Goal: Contribute content: Contribute content

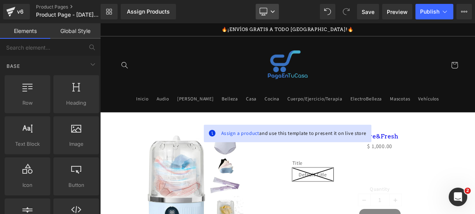
click at [269, 9] on link "Desktop" at bounding box center [267, 11] width 23 height 15
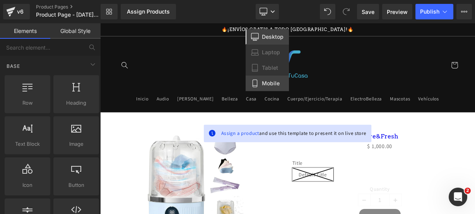
click at [260, 81] on link "Mobile" at bounding box center [267, 82] width 43 height 15
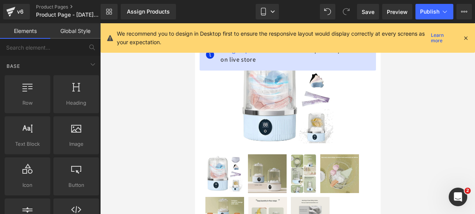
click at [465, 40] on icon at bounding box center [466, 37] width 7 height 7
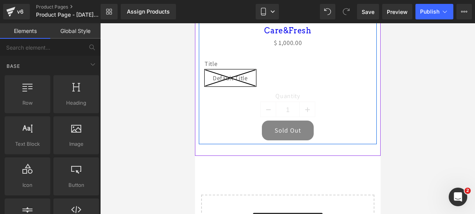
scroll to position [337, 0]
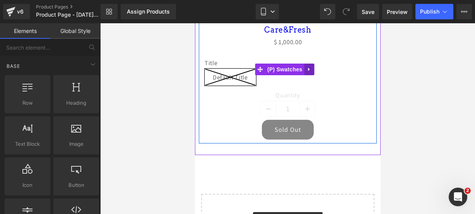
click at [312, 65] on link at bounding box center [309, 69] width 10 height 12
click at [313, 67] on icon at bounding box center [314, 69] width 5 height 5
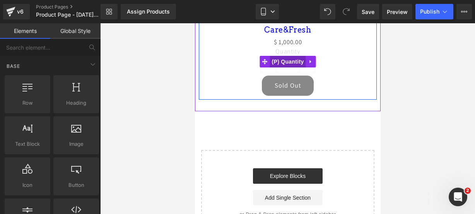
drag, startPoint x: 278, startPoint y: 56, endPoint x: 325, endPoint y: 113, distance: 73.5
click at [278, 56] on span "(P) Quantity" at bounding box center [288, 62] width 36 height 12
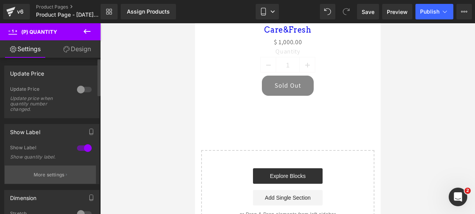
click at [60, 173] on p "More settings" at bounding box center [49, 174] width 31 height 7
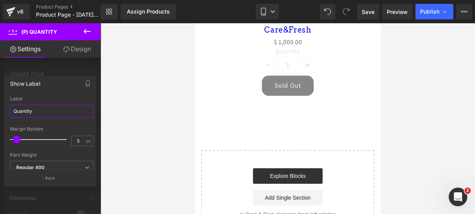
click at [54, 110] on input "Quantity" at bounding box center [52, 111] width 84 height 13
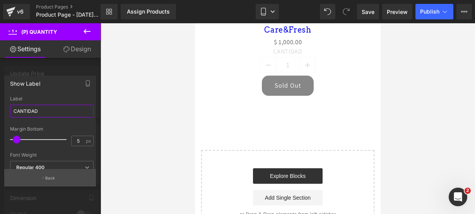
type input "CANTIDAD"
click at [53, 174] on button "Back" at bounding box center [50, 177] width 92 height 17
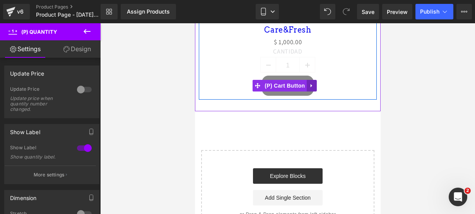
click at [309, 81] on link at bounding box center [312, 86] width 10 height 12
click at [316, 84] on icon at bounding box center [316, 85] width 5 height 5
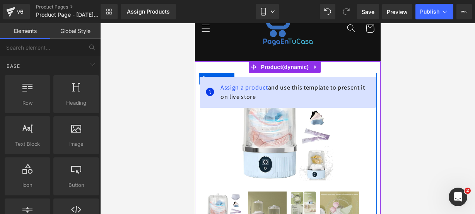
scroll to position [41, 0]
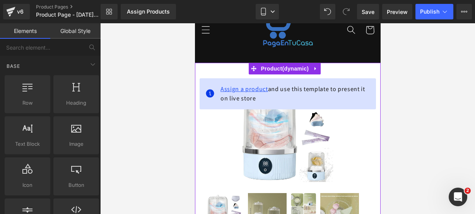
click at [231, 86] on span "Assign a product" at bounding box center [244, 89] width 48 height 8
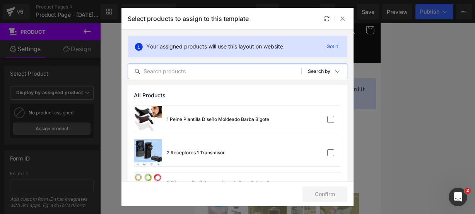
click at [201, 72] on input "text" at bounding box center [214, 71] width 173 height 9
paste input "Care&Fresh"
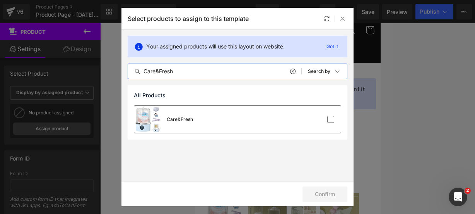
type input "Care&Fresh"
click at [303, 121] on div at bounding box center [317, 119] width 34 height 8
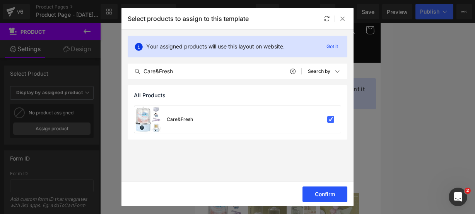
click at [328, 192] on button "Confirm" at bounding box center [325, 193] width 45 height 15
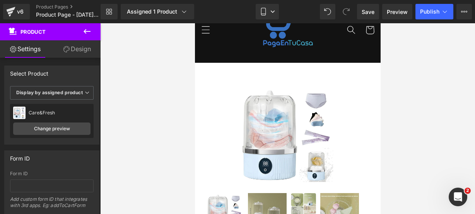
click at [86, 34] on icon at bounding box center [86, 31] width 9 height 9
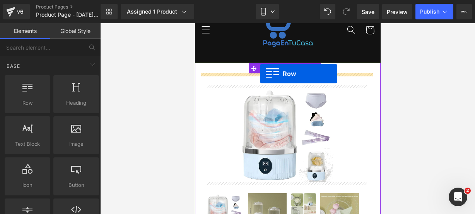
drag, startPoint x: 229, startPoint y: 117, endPoint x: 260, endPoint y: 74, distance: 53.4
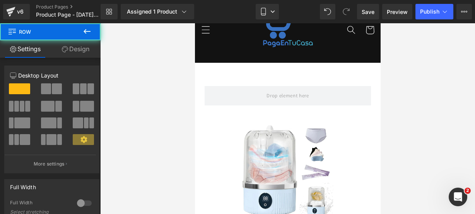
click at [90, 29] on icon at bounding box center [86, 31] width 9 height 9
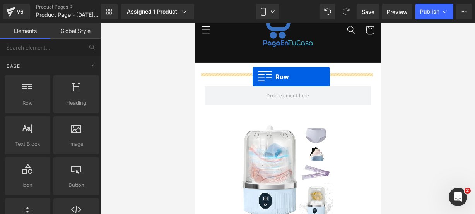
drag, startPoint x: 229, startPoint y: 111, endPoint x: 252, endPoint y: 77, distance: 42.1
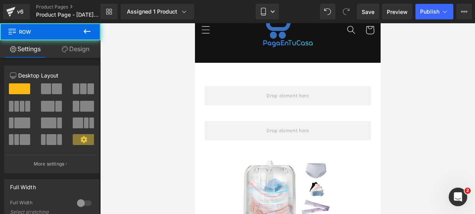
click at [89, 36] on button at bounding box center [87, 31] width 27 height 17
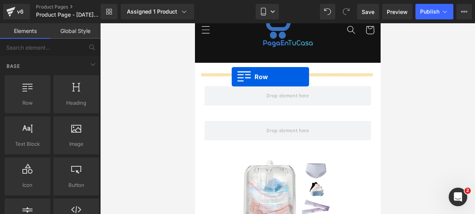
drag, startPoint x: 234, startPoint y: 125, endPoint x: 231, endPoint y: 77, distance: 47.7
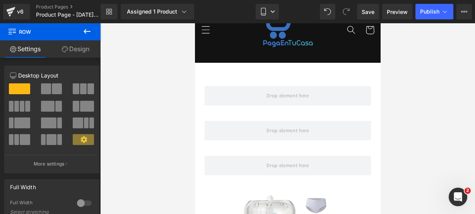
click at [81, 31] on button at bounding box center [87, 31] width 27 height 17
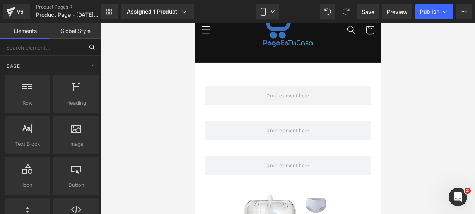
click at [73, 49] on input "text" at bounding box center [42, 47] width 84 height 17
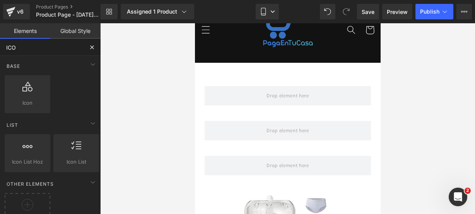
type input "ICON"
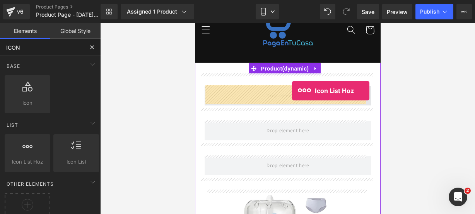
drag, startPoint x: 234, startPoint y: 171, endPoint x: 292, endPoint y: 91, distance: 99.3
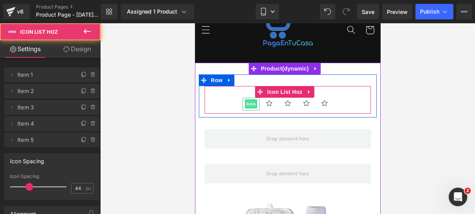
click at [247, 105] on span "Icon" at bounding box center [251, 103] width 12 height 9
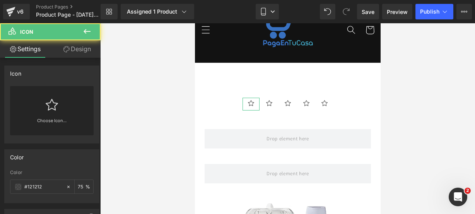
click at [59, 109] on div "Choose Icon..." at bounding box center [52, 110] width 84 height 49
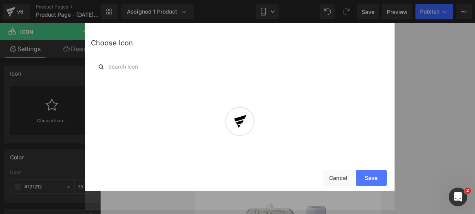
click at [143, 65] on div at bounding box center [240, 126] width 310 height 167
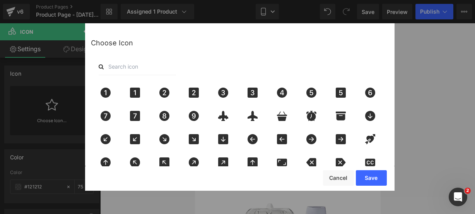
click at [143, 65] on input "text" at bounding box center [137, 66] width 77 height 17
type input "star"
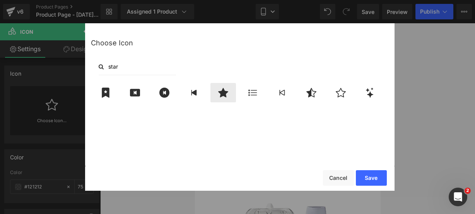
click at [221, 89] on icon at bounding box center [223, 92] width 16 height 10
click at [375, 172] on button "Save" at bounding box center [371, 177] width 31 height 15
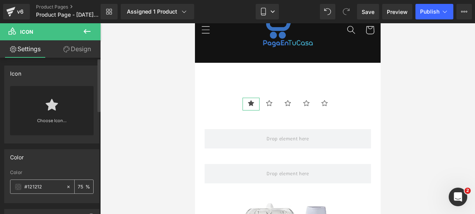
click at [17, 187] on span at bounding box center [18, 186] width 6 height 6
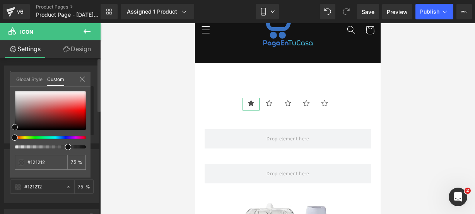
type input "#111111"
click at [25, 136] on div at bounding box center [47, 137] width 71 height 3
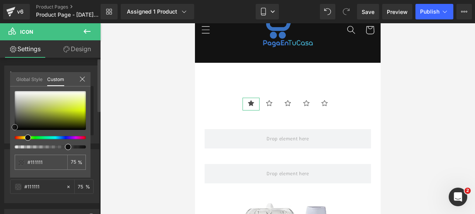
type input "#def71b"
click at [81, 109] on div at bounding box center [50, 110] width 71 height 39
click at [82, 81] on icon at bounding box center [82, 79] width 6 height 6
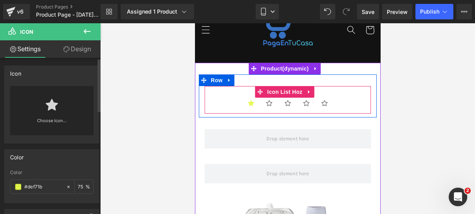
click at [227, 102] on ul "Icon Icon Icon Icon Icon" at bounding box center [287, 106] width 166 height 16
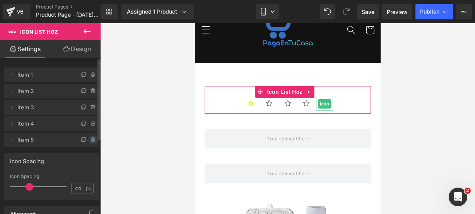
click at [91, 141] on icon at bounding box center [93, 140] width 6 height 6
click at [91, 141] on button "Delete" at bounding box center [85, 140] width 24 height 10
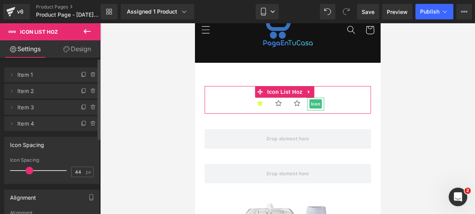
click at [90, 124] on icon at bounding box center [93, 123] width 6 height 6
click at [90, 124] on button "Delete" at bounding box center [87, 124] width 24 height 10
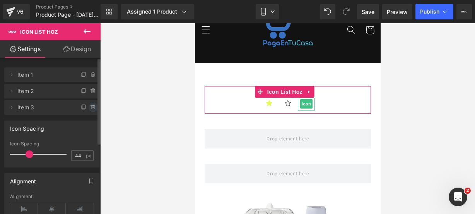
click at [90, 108] on icon at bounding box center [93, 107] width 6 height 6
click at [88, 108] on button "Delete" at bounding box center [85, 108] width 24 height 10
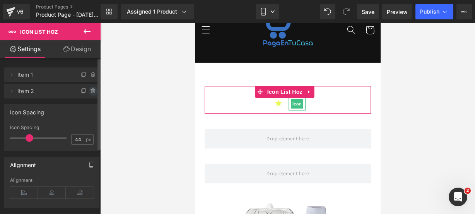
click at [90, 91] on icon at bounding box center [93, 91] width 6 height 6
click at [88, 91] on button "Delete" at bounding box center [85, 91] width 24 height 10
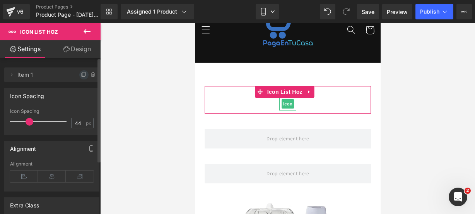
click at [81, 75] on icon at bounding box center [84, 75] width 6 height 6
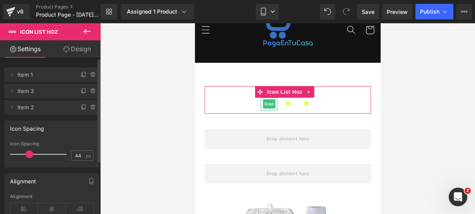
click at [81, 75] on icon at bounding box center [84, 75] width 6 height 6
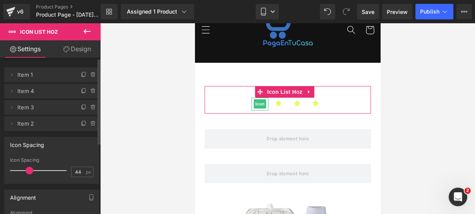
click at [81, 75] on icon at bounding box center [84, 75] width 6 height 6
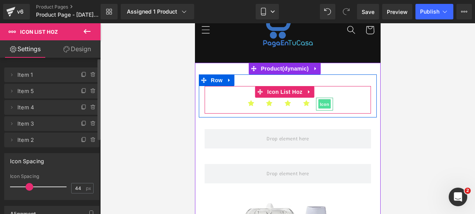
click at [323, 103] on span "Icon" at bounding box center [324, 103] width 12 height 9
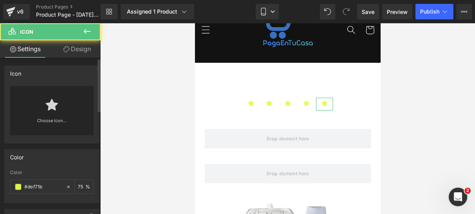
click at [56, 111] on link at bounding box center [52, 101] width 12 height 31
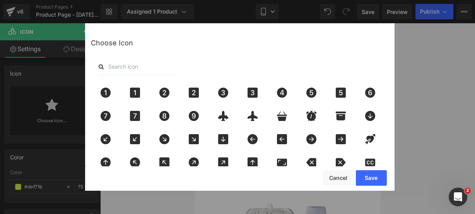
click at [128, 70] on input "text" at bounding box center [137, 66] width 77 height 17
click at [334, 173] on button "Cancel" at bounding box center [338, 177] width 31 height 15
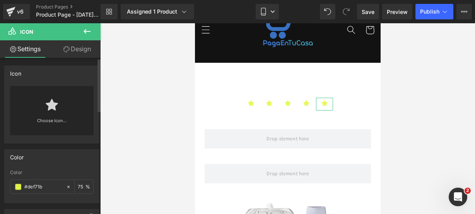
click at [58, 109] on div "Choose Icon..." at bounding box center [52, 110] width 84 height 49
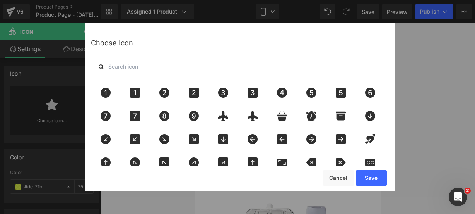
click at [135, 67] on input "text" at bounding box center [137, 66] width 77 height 17
type input "star"
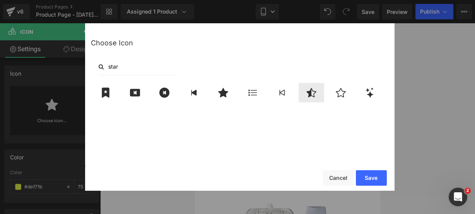
click at [312, 93] on icon at bounding box center [312, 92] width 16 height 10
click at [369, 176] on button "Save" at bounding box center [371, 177] width 31 height 15
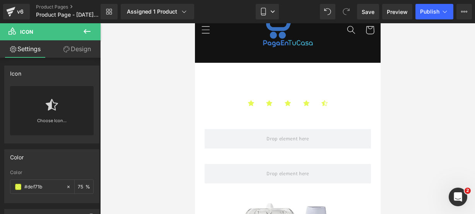
click at [89, 34] on icon at bounding box center [86, 31] width 9 height 9
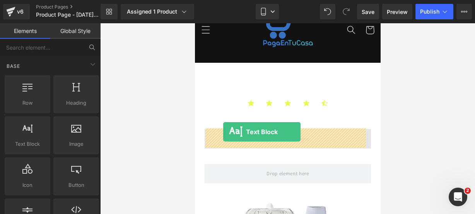
drag, startPoint x: 220, startPoint y: 155, endPoint x: 224, endPoint y: 132, distance: 23.5
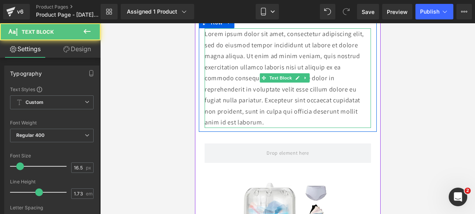
scroll to position [142, 0]
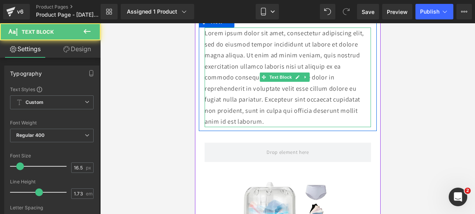
click at [271, 122] on p "Lorem ipsum dolor sit amet, consectetur adipiscing elit, sed do eiusmod tempor …" at bounding box center [287, 76] width 166 height 99
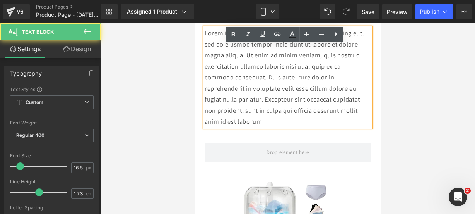
scroll to position [118, 0]
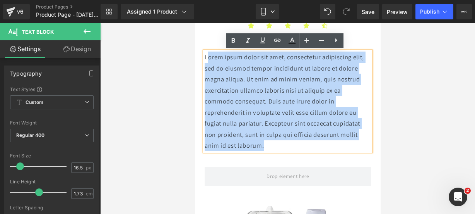
drag, startPoint x: 267, startPoint y: 146, endPoint x: 207, endPoint y: 60, distance: 105.1
click at [207, 60] on p "Lorem ipsum dolor sit amet, consectetur adipiscing elit, sed do eiusmod tempor …" at bounding box center [287, 100] width 166 height 99
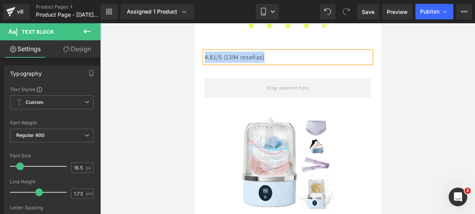
drag, startPoint x: 283, startPoint y: 55, endPoint x: 201, endPoint y: 56, distance: 81.7
click at [201, 56] on div "4.81/5 (1394 reseñas) Text Block" at bounding box center [288, 56] width 178 height 11
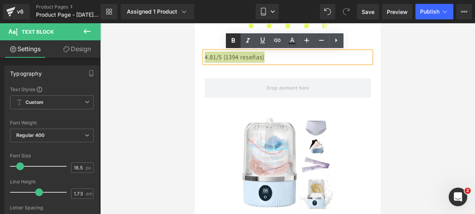
click at [229, 46] on link at bounding box center [233, 40] width 15 height 15
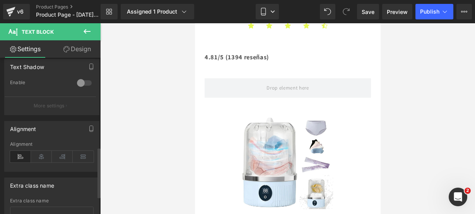
scroll to position [277, 0]
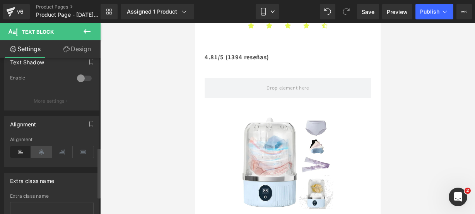
click at [41, 151] on icon at bounding box center [41, 152] width 21 height 12
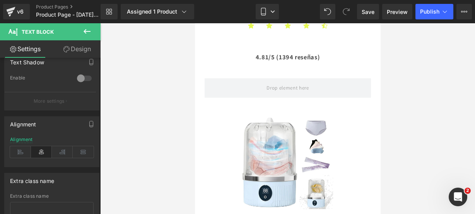
click at [83, 31] on icon at bounding box center [86, 31] width 9 height 9
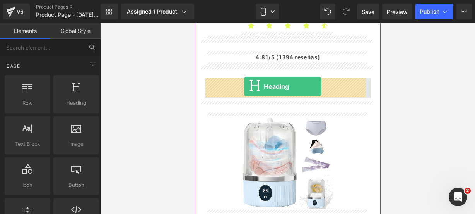
drag, startPoint x: 270, startPoint y: 119, endPoint x: 244, endPoint y: 86, distance: 41.6
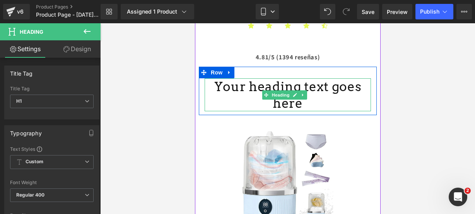
click at [355, 88] on h1 "Your heading text goes here" at bounding box center [287, 94] width 166 height 33
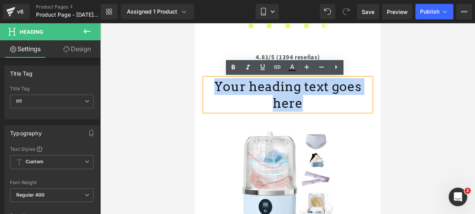
drag, startPoint x: 362, startPoint y: 88, endPoint x: 212, endPoint y: 93, distance: 149.5
click at [212, 93] on h1 "Your heading text goes here" at bounding box center [287, 94] width 166 height 33
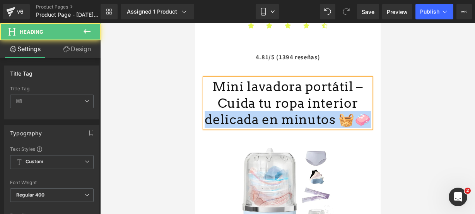
drag, startPoint x: 362, startPoint y: 111, endPoint x: 356, endPoint y: 114, distance: 6.4
click at [356, 114] on h1 "Mini lavadora portátil – Cuida tu ropa interior delicada en minutos 🧺🧼" at bounding box center [287, 103] width 166 height 50
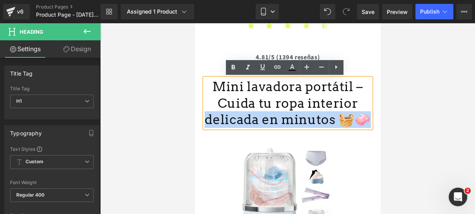
click at [357, 114] on h1 "Mini lavadora portátil – Cuida tu ropa interior delicada en minutos 🧺🧼" at bounding box center [287, 103] width 166 height 50
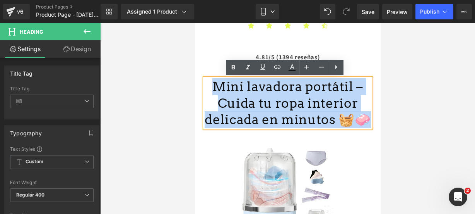
drag, startPoint x: 357, startPoint y: 114, endPoint x: 222, endPoint y: 93, distance: 136.0
click at [222, 93] on h1 "Mini lavadora portátil – Cuida tu ropa interior delicada en minutos 🧺🧼" at bounding box center [287, 103] width 166 height 50
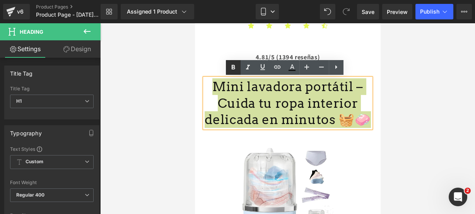
click at [234, 72] on icon at bounding box center [233, 67] width 9 height 9
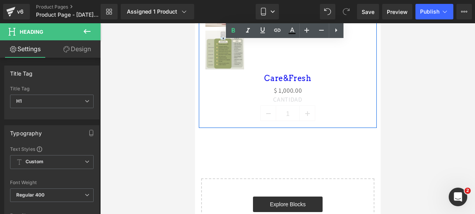
scroll to position [425, 0]
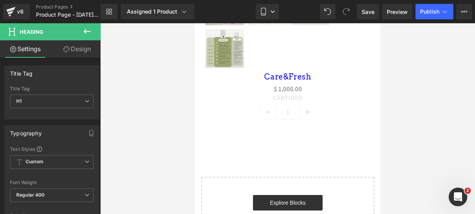
click at [83, 34] on icon at bounding box center [86, 31] width 9 height 9
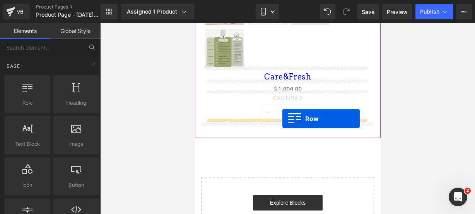
drag, startPoint x: 219, startPoint y: 105, endPoint x: 282, endPoint y: 118, distance: 64.1
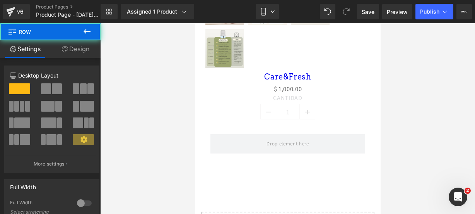
click at [89, 34] on icon at bounding box center [86, 31] width 9 height 9
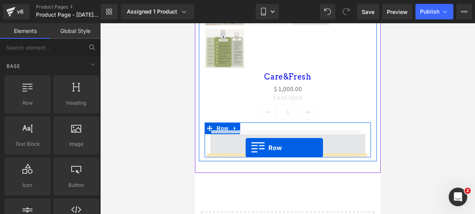
drag, startPoint x: 225, startPoint y: 120, endPoint x: 245, endPoint y: 147, distance: 34.2
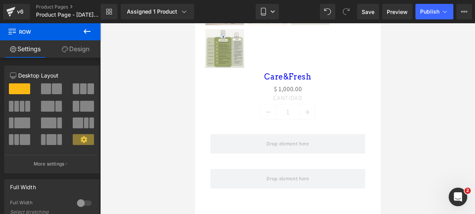
click at [86, 31] on icon at bounding box center [86, 31] width 9 height 9
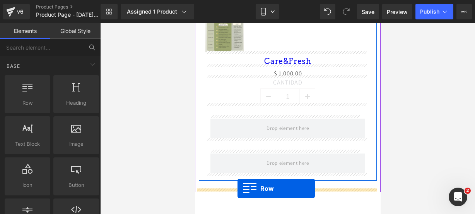
scroll to position [472, 0]
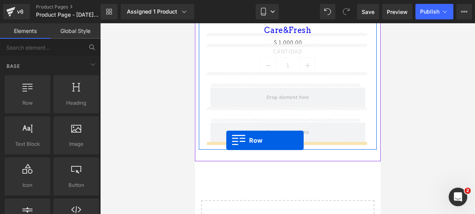
drag, startPoint x: 229, startPoint y: 123, endPoint x: 226, endPoint y: 140, distance: 17.3
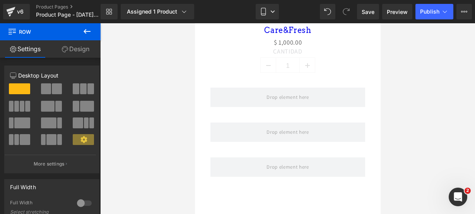
click at [93, 34] on button at bounding box center [87, 31] width 27 height 17
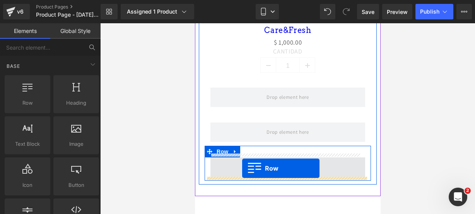
drag, startPoint x: 237, startPoint y: 121, endPoint x: 242, endPoint y: 168, distance: 47.1
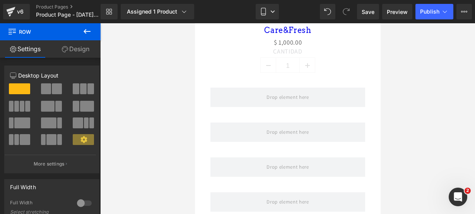
click at [91, 35] on icon at bounding box center [86, 31] width 9 height 9
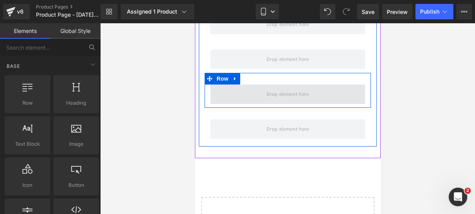
scroll to position [545, 0]
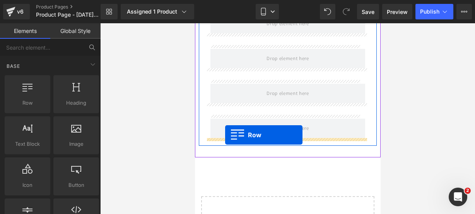
drag, startPoint x: 242, startPoint y: 126, endPoint x: 225, endPoint y: 135, distance: 18.9
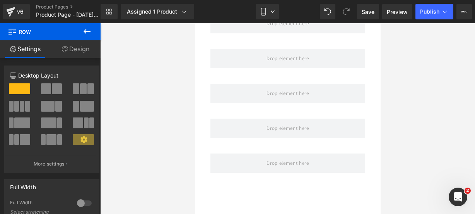
click at [85, 29] on icon at bounding box center [86, 31] width 9 height 9
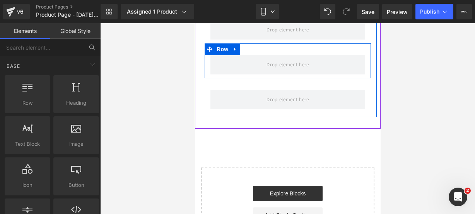
scroll to position [610, 0]
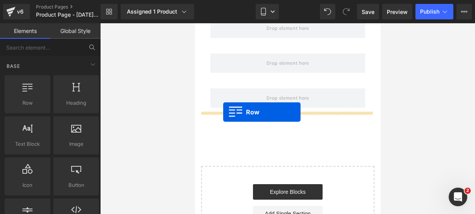
drag, startPoint x: 222, startPoint y: 125, endPoint x: 221, endPoint y: 112, distance: 13.2
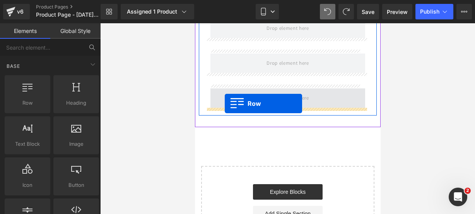
drag, startPoint x: 231, startPoint y: 120, endPoint x: 225, endPoint y: 103, distance: 18.1
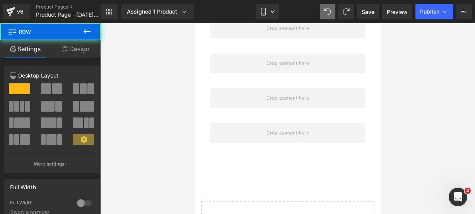
click at [88, 31] on icon at bounding box center [87, 31] width 7 height 5
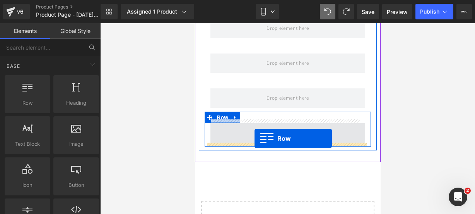
drag, startPoint x: 237, startPoint y: 127, endPoint x: 254, endPoint y: 138, distance: 20.6
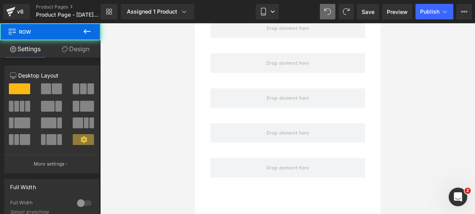
click at [89, 33] on icon at bounding box center [86, 31] width 9 height 9
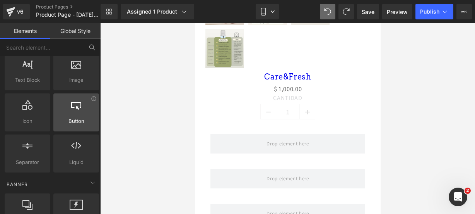
scroll to position [65, 0]
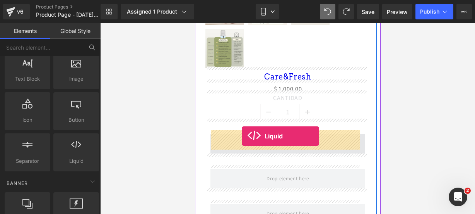
drag, startPoint x: 275, startPoint y: 175, endPoint x: 240, endPoint y: 136, distance: 51.8
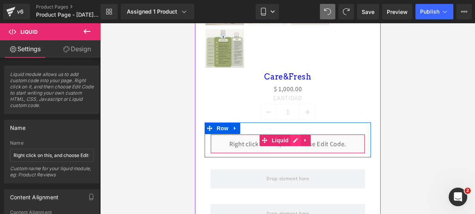
click at [293, 134] on div "Liquid" at bounding box center [287, 143] width 155 height 19
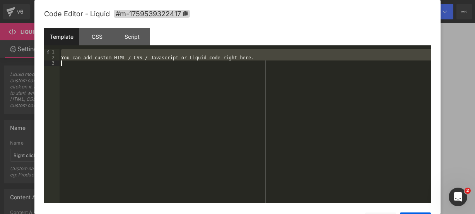
drag, startPoint x: 246, startPoint y: 55, endPoint x: 267, endPoint y: 65, distance: 24.1
click at [267, 65] on div "You can add custom HTML / CSS / Javascript or Liquid code right here." at bounding box center [246, 131] width 372 height 165
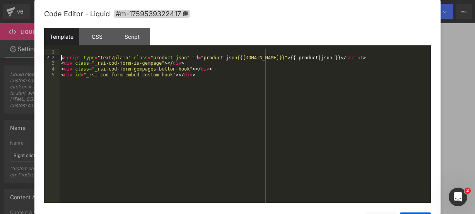
click at [60, 58] on div "< script type = "text/plain" class = "product-json" id = "product-json{{product…" at bounding box center [246, 131] width 372 height 165
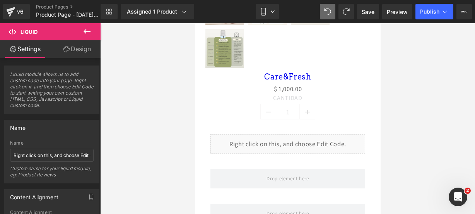
click at [91, 32] on icon at bounding box center [86, 31] width 9 height 9
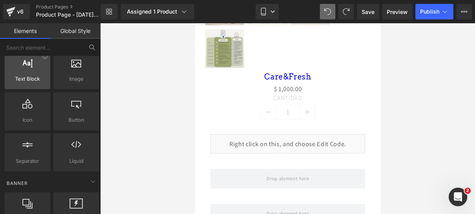
scroll to position [0, 0]
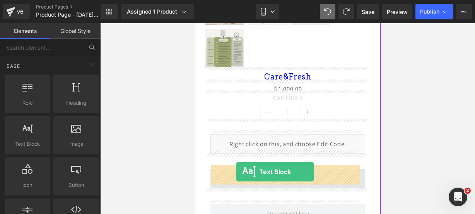
drag, startPoint x: 230, startPoint y: 150, endPoint x: 236, endPoint y: 171, distance: 22.4
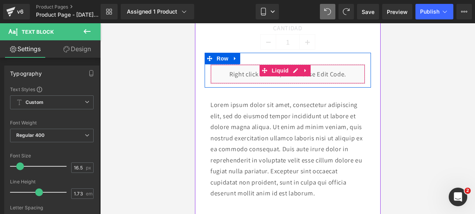
scroll to position [497, 0]
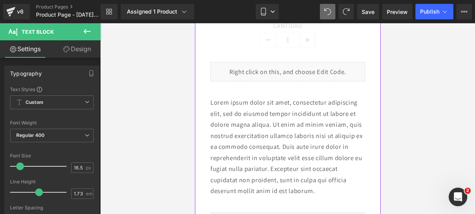
click at [353, 183] on p "Lorem ipsum dolor sit amet, consectetur adipiscing elit, sed do eiusmod tempor …" at bounding box center [287, 146] width 155 height 99
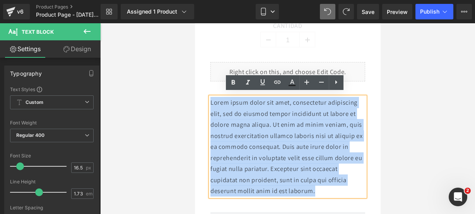
drag, startPoint x: 353, startPoint y: 183, endPoint x: 185, endPoint y: 102, distance: 187.0
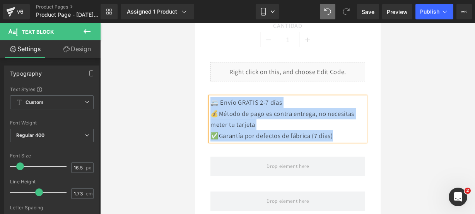
drag, startPoint x: 350, startPoint y: 130, endPoint x: 212, endPoint y: 99, distance: 141.2
click at [212, 99] on div "🚐 Envío GRATIS 2-7 días 💰Método de pago es contra entrega, no necesitas meter …" at bounding box center [287, 119] width 155 height 44
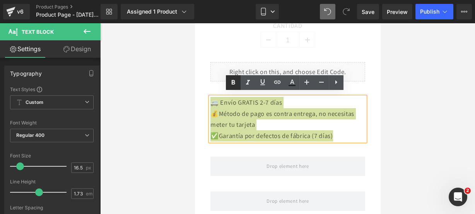
click at [235, 82] on icon at bounding box center [233, 82] width 3 height 5
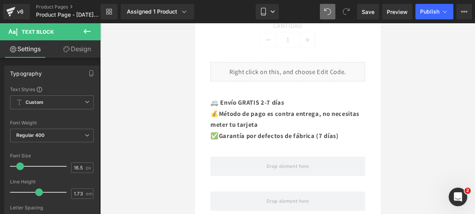
click at [91, 33] on icon at bounding box center [86, 31] width 9 height 9
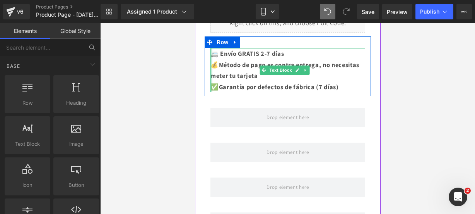
scroll to position [547, 0]
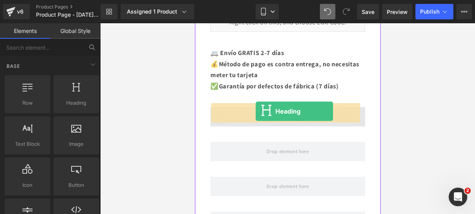
drag, startPoint x: 267, startPoint y: 125, endPoint x: 255, endPoint y: 111, distance: 17.6
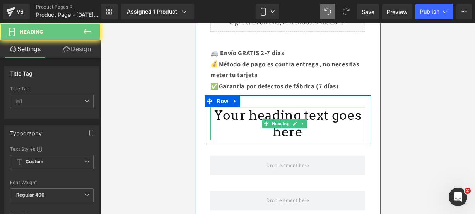
click at [312, 129] on h1 "Your heading text goes here" at bounding box center [287, 123] width 155 height 33
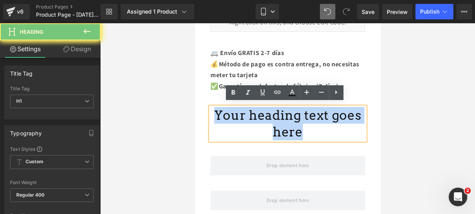
drag, startPoint x: 312, startPoint y: 129, endPoint x: 195, endPoint y: 96, distance: 120.7
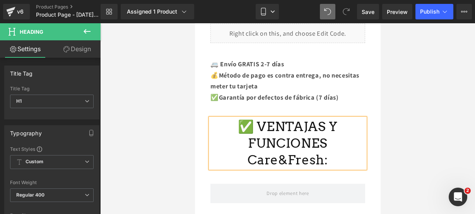
scroll to position [536, 0]
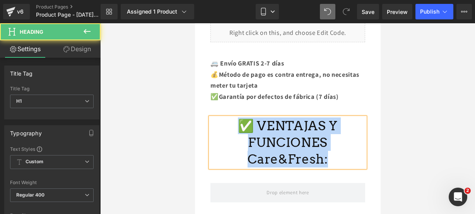
drag, startPoint x: 236, startPoint y: 120, endPoint x: 360, endPoint y: 142, distance: 126.0
click at [360, 142] on div "✅ VENTAJAS Y FUNCIONES Care&Fresh:" at bounding box center [287, 142] width 155 height 50
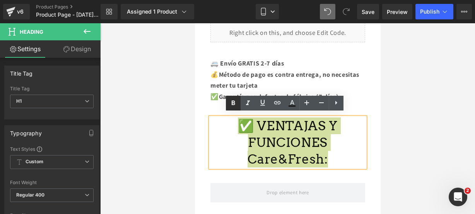
click at [231, 98] on link at bounding box center [233, 103] width 15 height 15
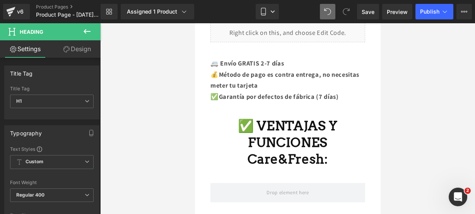
click at [73, 39] on span "Heading" at bounding box center [46, 31] width 77 height 17
click at [94, 35] on button at bounding box center [87, 31] width 27 height 17
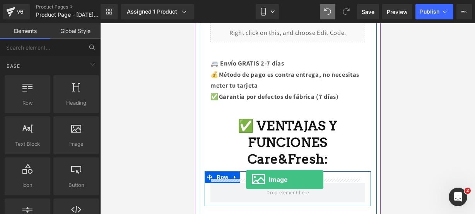
drag, startPoint x: 76, startPoint y: 147, endPoint x: 246, endPoint y: 180, distance: 173.5
click at [246, 0] on div "Image You are previewing how the will restyle your page. You can not edit Eleme…" at bounding box center [237, 0] width 475 height 0
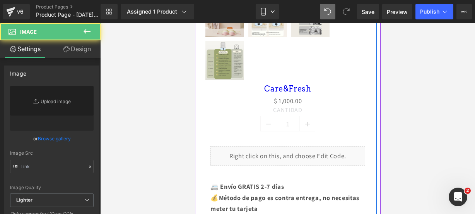
type input "//d1um8515vdn9kb.cloudfront.net/images/parallax.jpg"
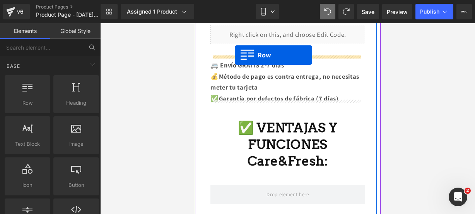
scroll to position [503, 0]
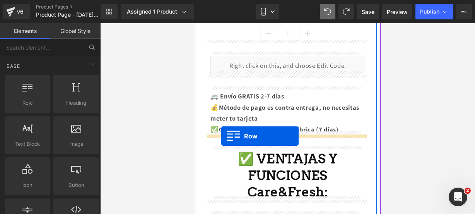
drag, startPoint x: 237, startPoint y: 122, endPoint x: 221, endPoint y: 136, distance: 21.9
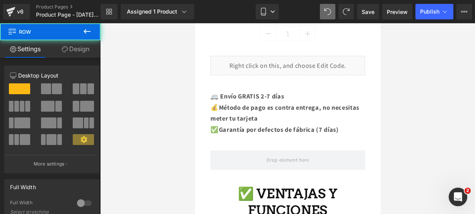
click at [88, 31] on icon at bounding box center [87, 31] width 7 height 5
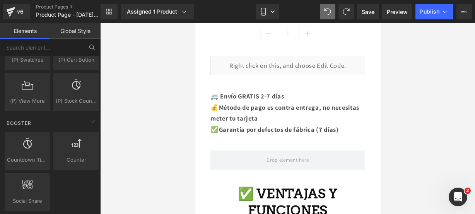
scroll to position [989, 0]
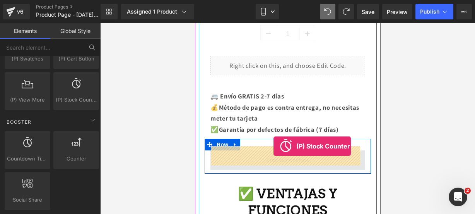
drag, startPoint x: 269, startPoint y: 114, endPoint x: 274, endPoint y: 147, distance: 32.8
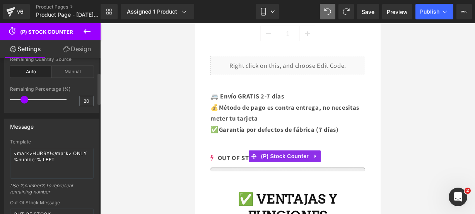
scroll to position [74, 0]
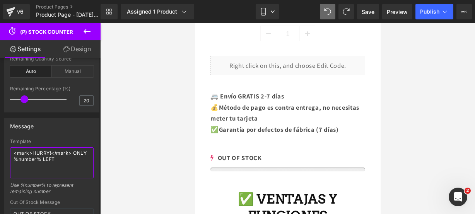
drag, startPoint x: 60, startPoint y: 164, endPoint x: -18, endPoint y: 128, distance: 86.1
click at [0, 128] on html "(P) Stock Counter You are previewing how the will restyle your page. You can no…" at bounding box center [237, 107] width 475 height 214
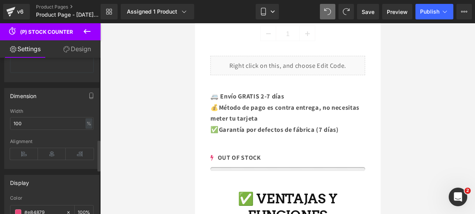
scroll to position [427, 0]
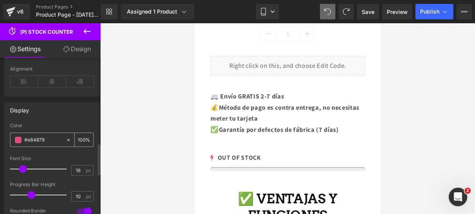
type textarea "¡¡CORRE!! SOLO QUEDAN 17"
click at [18, 137] on span at bounding box center [18, 140] width 6 height 6
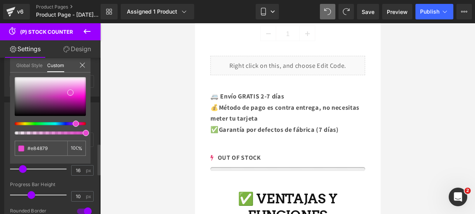
type input "#e849d0"
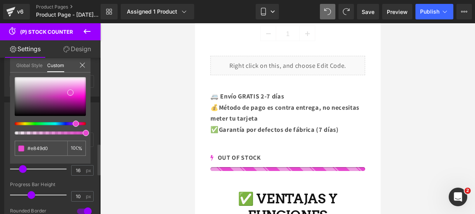
click at [73, 122] on div at bounding box center [47, 123] width 71 height 3
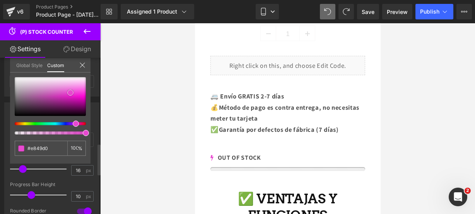
click at [82, 98] on div at bounding box center [50, 96] width 71 height 39
type input "#e307c2"
click at [82, 67] on icon at bounding box center [82, 65] width 6 height 6
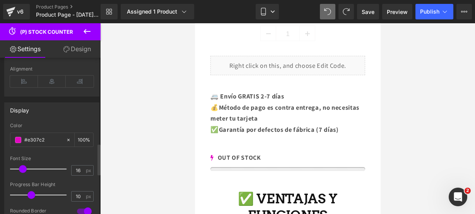
click at [90, 33] on icon at bounding box center [86, 31] width 9 height 9
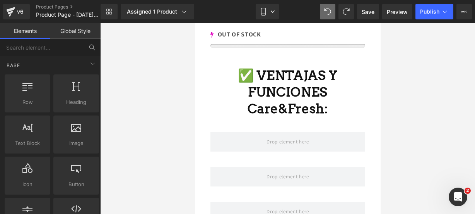
scroll to position [0, 0]
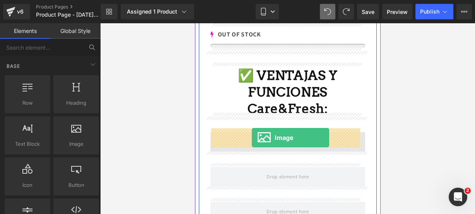
drag, startPoint x: 277, startPoint y: 147, endPoint x: 252, endPoint y: 137, distance: 27.1
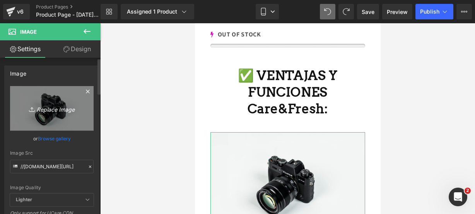
click at [63, 115] on link "Replace Image" at bounding box center [52, 108] width 84 height 45
type input "C:\fakepath\lav 10.webp"
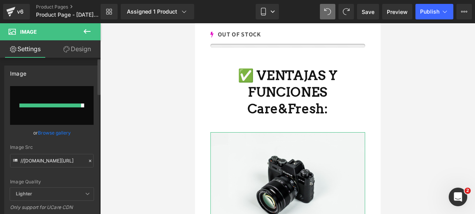
type input "https://ucarecdn.com/3a035d07-9997-4a43-8e7a-67c17f131254/-/format/auto/-/previ…"
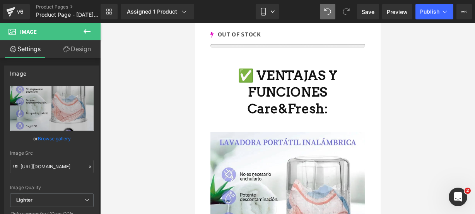
click at [90, 33] on icon at bounding box center [86, 31] width 9 height 9
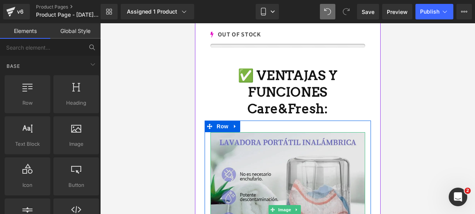
scroll to position [768, 0]
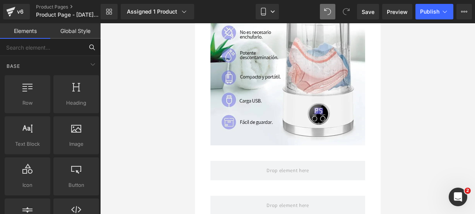
click at [62, 41] on input "text" at bounding box center [42, 47] width 84 height 17
type input "ICON"
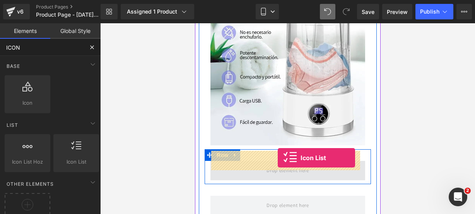
drag, startPoint x: 282, startPoint y: 172, endPoint x: 276, endPoint y: 158, distance: 14.7
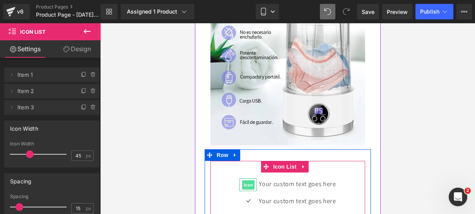
click at [245, 180] on span "Icon" at bounding box center [248, 184] width 12 height 9
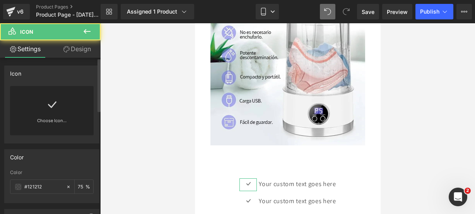
click at [53, 109] on icon at bounding box center [52, 104] width 12 height 12
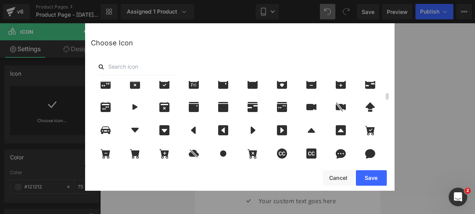
scroll to position [227, 0]
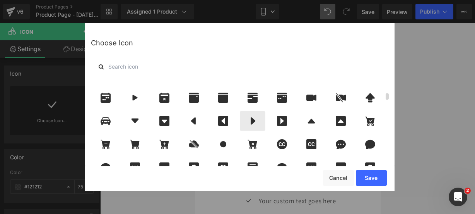
click at [251, 116] on icon at bounding box center [253, 121] width 16 height 10
click at [371, 172] on button "Save" at bounding box center [371, 177] width 31 height 15
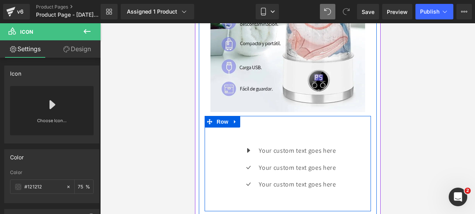
scroll to position [801, 0]
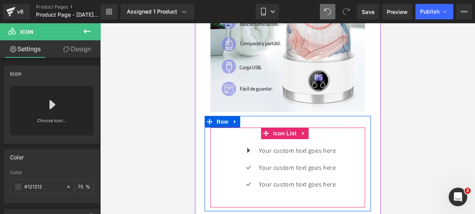
click at [227, 166] on div "Icon Your custom text goes here Text Block Icon Your custom text goes here Text…" at bounding box center [287, 170] width 155 height 51
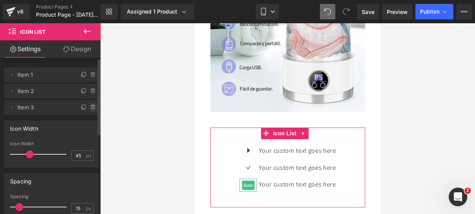
click at [91, 108] on icon at bounding box center [93, 107] width 6 height 6
click at [91, 108] on button "Delete" at bounding box center [85, 108] width 24 height 10
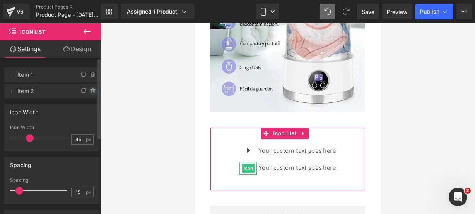
click at [91, 93] on icon at bounding box center [92, 90] width 3 height 3
click at [90, 93] on button "Delete" at bounding box center [85, 91] width 24 height 10
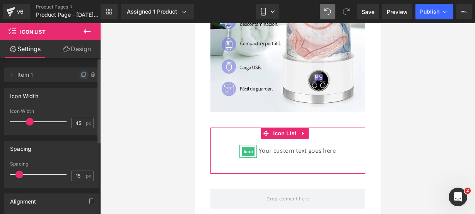
click at [81, 73] on icon at bounding box center [84, 75] width 6 height 6
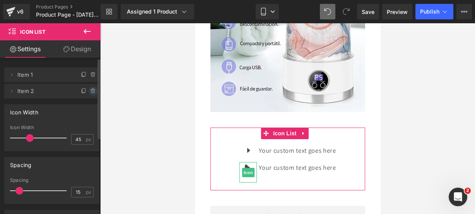
click at [91, 91] on icon at bounding box center [93, 91] width 6 height 6
click at [91, 91] on button "Delete" at bounding box center [85, 91] width 24 height 10
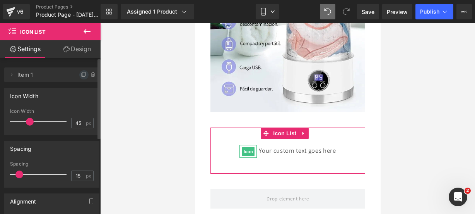
click at [81, 77] on icon at bounding box center [84, 75] width 6 height 6
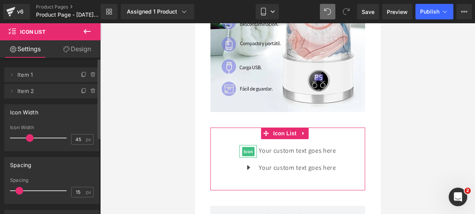
click at [81, 77] on icon at bounding box center [84, 75] width 6 height 6
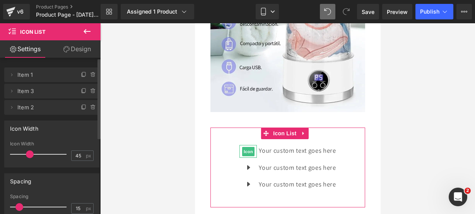
click at [81, 77] on icon at bounding box center [84, 75] width 6 height 6
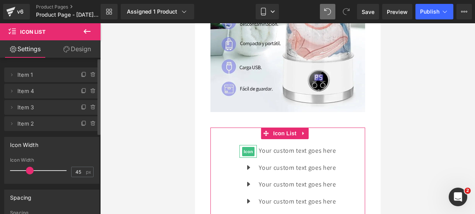
click at [81, 77] on icon at bounding box center [84, 75] width 6 height 6
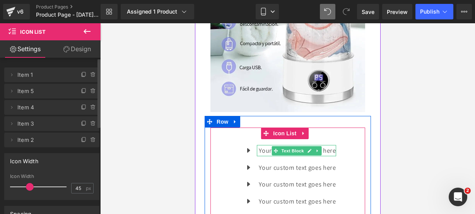
click at [305, 146] on link at bounding box center [309, 150] width 8 height 9
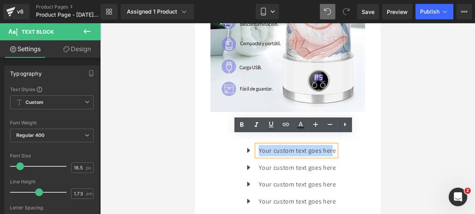
drag, startPoint x: 331, startPoint y: 140, endPoint x: 257, endPoint y: 139, distance: 73.9
click at [259, 145] on p "Your custom text goes here" at bounding box center [297, 150] width 77 height 11
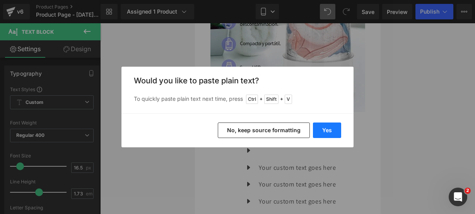
click at [328, 131] on button "Yes" at bounding box center [327, 129] width 28 height 15
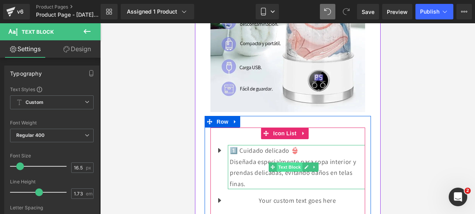
click at [299, 162] on span "Text Block" at bounding box center [289, 166] width 26 height 9
click at [304, 165] on icon at bounding box center [306, 167] width 4 height 5
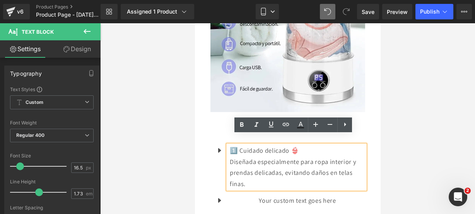
click at [268, 175] on div "Diseñada especialmente para ropa interior y prendas delicadas, evitando daños e…" at bounding box center [297, 172] width 135 height 33
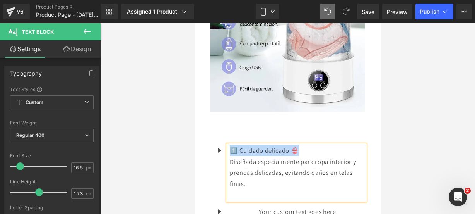
drag, startPoint x: 312, startPoint y: 142, endPoint x: 228, endPoint y: 141, distance: 83.6
click at [228, 145] on div "1️⃣ Cuidado delicado 👙 Diseñada especialmente para ropa interior y prendas deli…" at bounding box center [296, 172] width 137 height 55
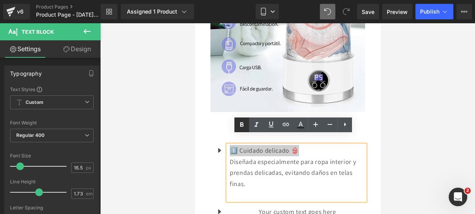
click at [243, 126] on icon at bounding box center [241, 124] width 9 height 9
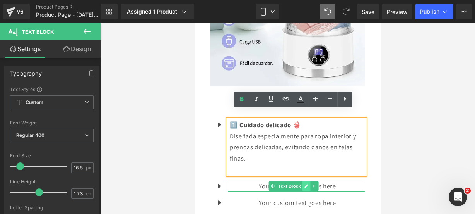
click at [308, 183] on icon at bounding box center [306, 185] width 4 height 5
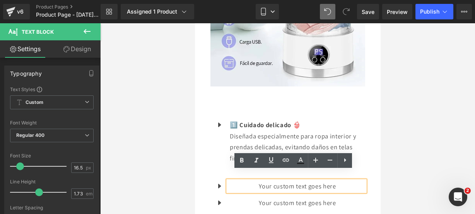
click at [335, 180] on p "Your custom text goes here" at bounding box center [297, 185] width 135 height 11
drag, startPoint x: 335, startPoint y: 178, endPoint x: 231, endPoint y: 176, distance: 103.8
click at [231, 180] on p "Your custom text goes here" at bounding box center [297, 185] width 135 height 11
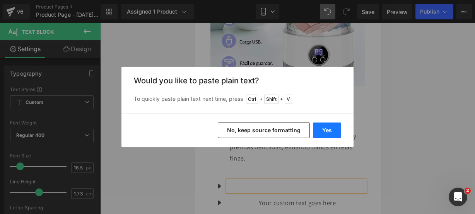
click at [326, 134] on button "Yes" at bounding box center [327, 129] width 28 height 15
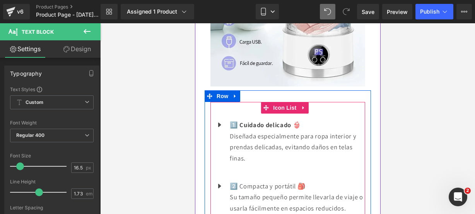
scroll to position [862, 0]
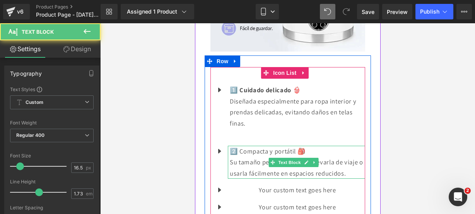
click at [314, 146] on p "2️⃣ Compacta y portátil 🎒" at bounding box center [297, 151] width 135 height 11
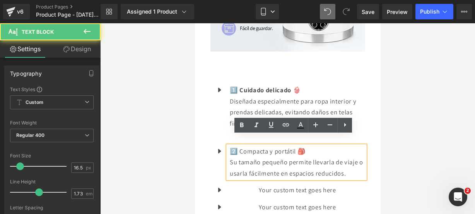
click at [357, 165] on p "Su tamaño pequeño permite llevarla de viaje o usarla fácilmente en espacios red…" at bounding box center [297, 167] width 135 height 22
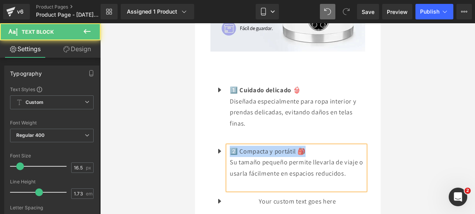
drag, startPoint x: 307, startPoint y: 140, endPoint x: 229, endPoint y: 137, distance: 77.9
click at [230, 146] on p "2️⃣ Compacta y portátil 🎒" at bounding box center [297, 151] width 135 height 11
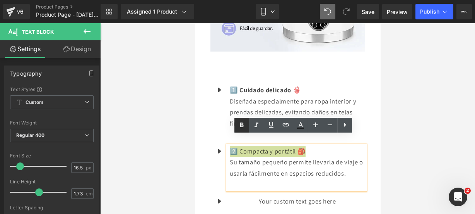
click at [243, 126] on icon at bounding box center [241, 124] width 3 height 5
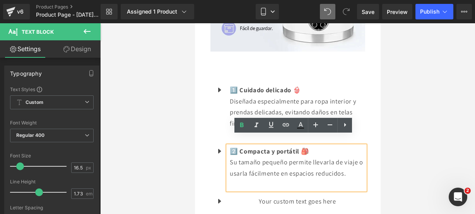
scroll to position [989, 0]
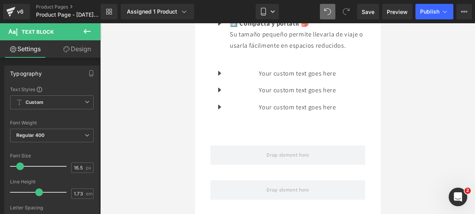
click at [91, 39] on button at bounding box center [87, 31] width 27 height 17
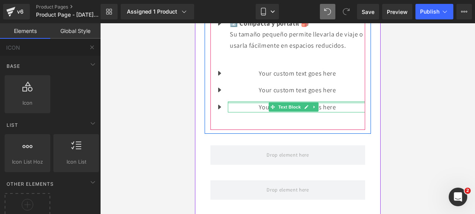
scroll to position [945, 0]
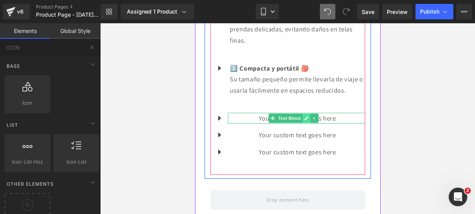
click at [307, 116] on icon at bounding box center [306, 118] width 4 height 5
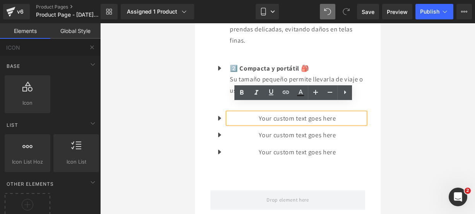
click at [333, 113] on p "Your custom text goes here" at bounding box center [297, 118] width 135 height 11
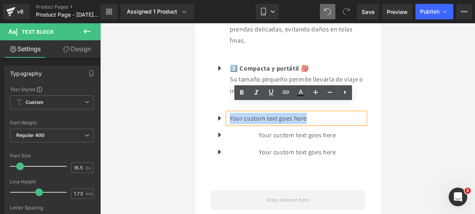
drag, startPoint x: 333, startPoint y: 110, endPoint x: 229, endPoint y: 107, distance: 103.4
click at [229, 113] on div "Your custom text goes here" at bounding box center [296, 118] width 137 height 11
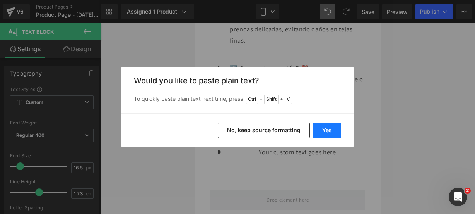
click at [328, 134] on button "Yes" at bounding box center [327, 129] width 28 height 15
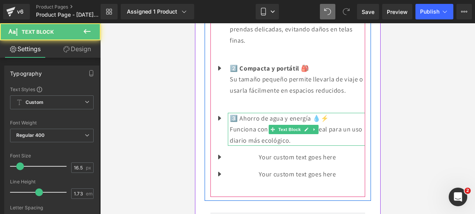
click at [321, 132] on p "Funciona con bajo consumo, ideal para un uso diario más ecológico." at bounding box center [297, 134] width 135 height 22
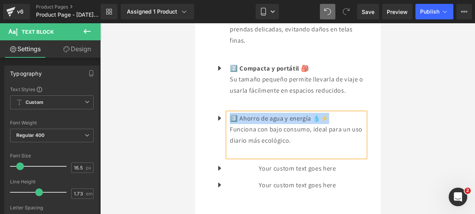
drag, startPoint x: 328, startPoint y: 110, endPoint x: 229, endPoint y: 100, distance: 99.2
click at [229, 100] on ul "Icon 1️⃣ Cuidado delicado 👙 Diseñada especialmente para ropa interior y prendas…" at bounding box center [287, 99] width 155 height 195
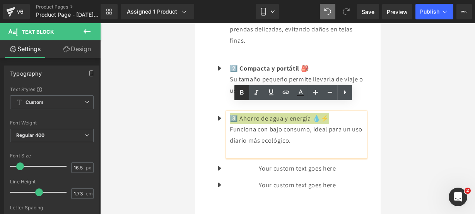
click at [241, 93] on icon at bounding box center [241, 92] width 3 height 5
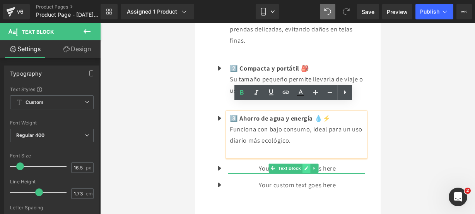
click at [306, 163] on link at bounding box center [306, 167] width 8 height 9
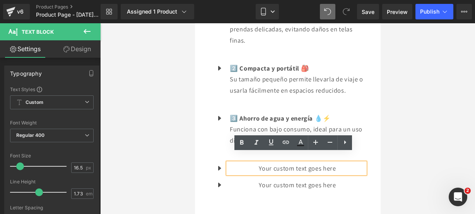
click at [347, 163] on p "Your custom text goes here" at bounding box center [297, 168] width 135 height 11
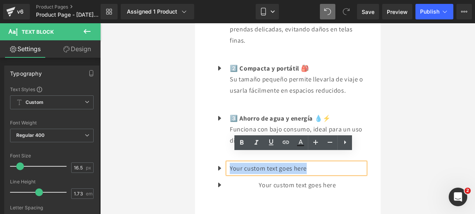
drag, startPoint x: 347, startPoint y: 159, endPoint x: 229, endPoint y: 158, distance: 118.5
click at [229, 163] on div "Your custom text goes here" at bounding box center [296, 168] width 137 height 11
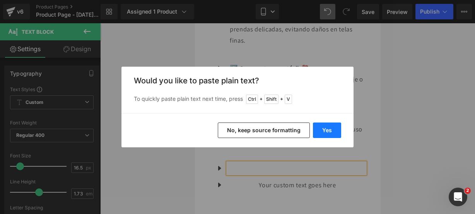
click at [317, 132] on button "Yes" at bounding box center [327, 129] width 28 height 15
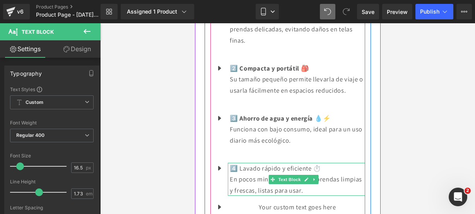
click at [331, 180] on p "En pocos minutos tendrás tus prendas limpias y frescas, listas para usar." at bounding box center [297, 184] width 135 height 22
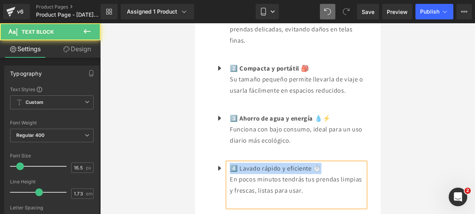
drag, startPoint x: 327, startPoint y: 158, endPoint x: 231, endPoint y: 159, distance: 95.2
click at [231, 163] on p "4️⃣ Lavado rápido y eficiente ⏱️" at bounding box center [297, 168] width 135 height 11
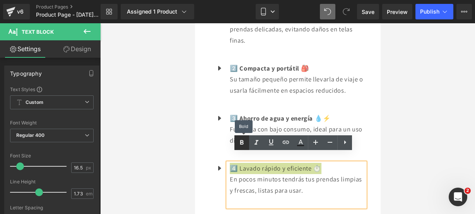
click at [246, 141] on icon at bounding box center [241, 142] width 9 height 9
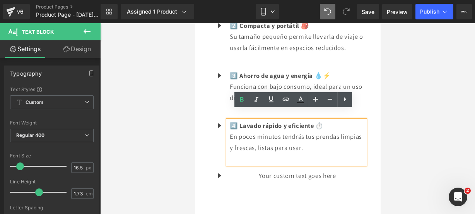
scroll to position [987, 0]
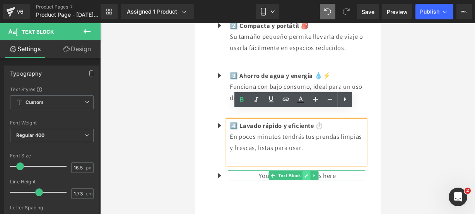
click at [302, 171] on link at bounding box center [306, 175] width 8 height 9
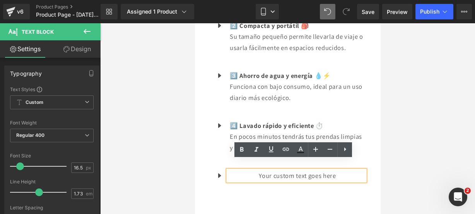
click at [344, 170] on p "Your custom text goes here" at bounding box center [297, 175] width 135 height 11
drag, startPoint x: 344, startPoint y: 168, endPoint x: 229, endPoint y: 169, distance: 114.6
click at [230, 170] on p "Your custom text goes here" at bounding box center [297, 175] width 135 height 11
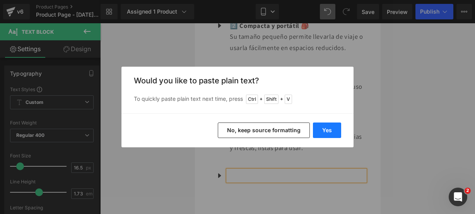
click at [321, 131] on button "Yes" at bounding box center [327, 129] width 28 height 15
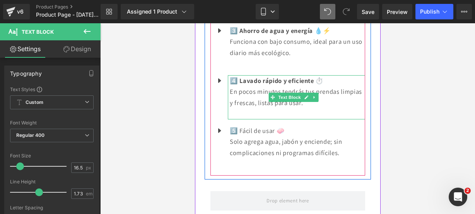
scroll to position [1032, 0]
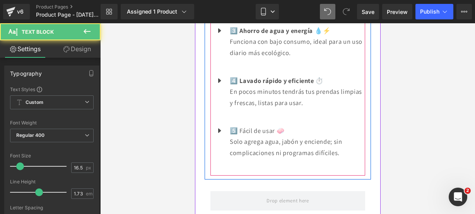
click at [347, 144] on p "Solo agrega agua, jabón y enciende; sin complicaciones ni programas difíciles." at bounding box center [297, 147] width 135 height 22
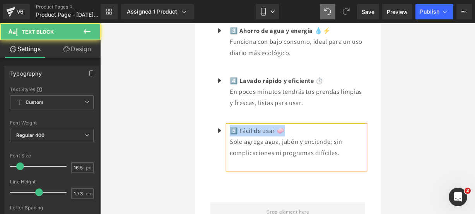
drag, startPoint x: 288, startPoint y: 124, endPoint x: 233, endPoint y: 120, distance: 55.1
click at [233, 125] on p "5️⃣ Fácil de usar 🧼" at bounding box center [297, 130] width 135 height 11
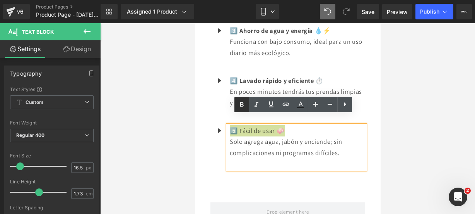
click at [242, 101] on icon at bounding box center [241, 104] width 9 height 9
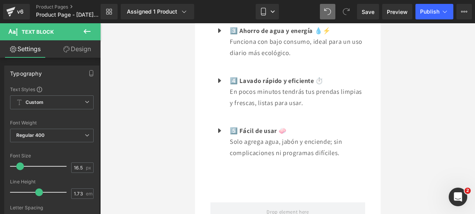
click at [400, 122] on div at bounding box center [287, 118] width 375 height 190
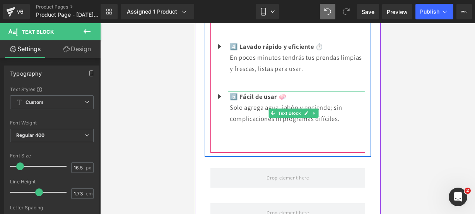
scroll to position [1066, 0]
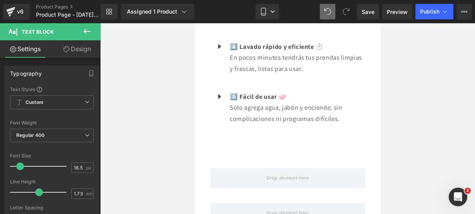
click at [87, 33] on icon at bounding box center [86, 31] width 9 height 9
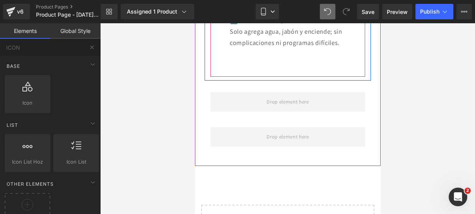
scroll to position [1144, 0]
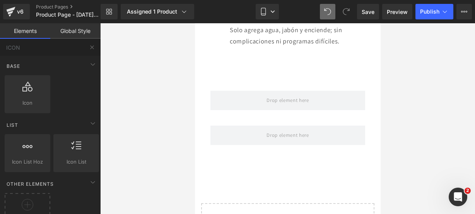
click at [97, 53] on button at bounding box center [92, 47] width 17 height 17
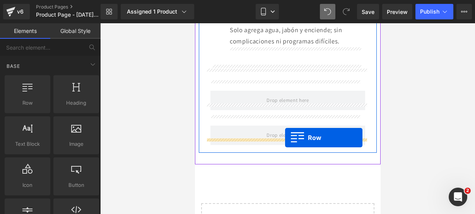
drag, startPoint x: 235, startPoint y: 123, endPoint x: 285, endPoint y: 137, distance: 52.2
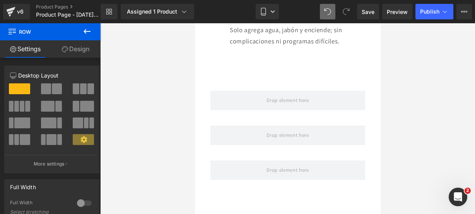
click at [92, 35] on button at bounding box center [87, 31] width 27 height 17
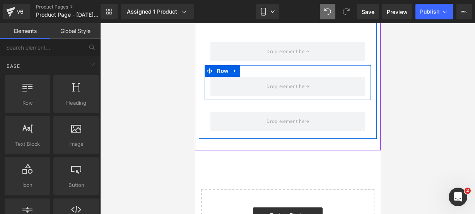
scroll to position [1193, 0]
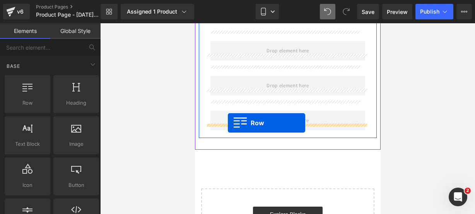
drag, startPoint x: 234, startPoint y: 119, endPoint x: 228, endPoint y: 123, distance: 7.6
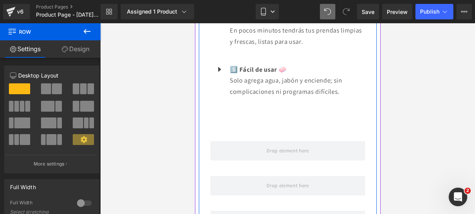
scroll to position [1082, 0]
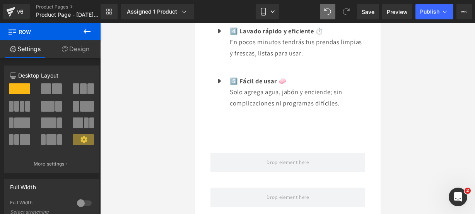
click at [86, 29] on icon at bounding box center [86, 31] width 9 height 9
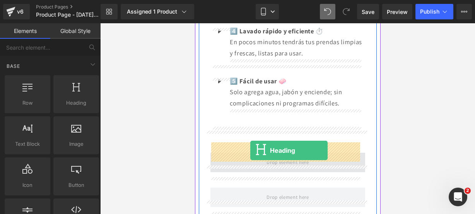
drag, startPoint x: 267, startPoint y: 125, endPoint x: 249, endPoint y: 151, distance: 30.6
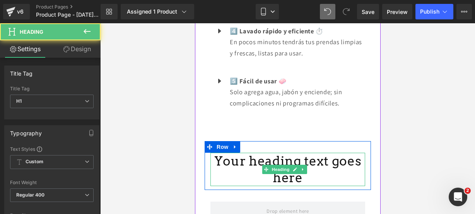
scroll to position [1103, 0]
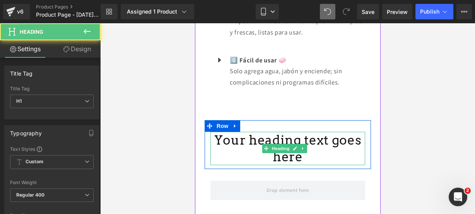
click at [325, 148] on h1 "Your heading text goes here" at bounding box center [287, 148] width 155 height 33
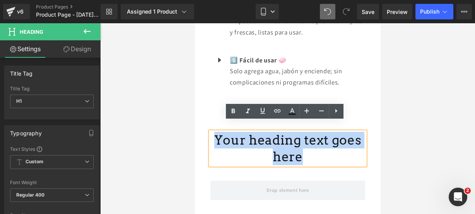
drag, startPoint x: 325, startPoint y: 148, endPoint x: 164, endPoint y: 123, distance: 163.0
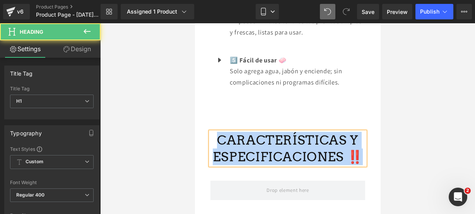
drag, startPoint x: 218, startPoint y: 134, endPoint x: 355, endPoint y: 154, distance: 139.3
click at [355, 154] on h1 "CARACTERÍSTICAS Y ESPECIFICACIONES ‼️" at bounding box center [287, 148] width 155 height 33
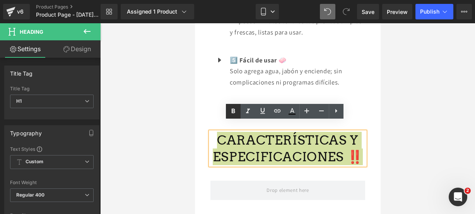
click at [232, 110] on icon at bounding box center [233, 110] width 3 height 5
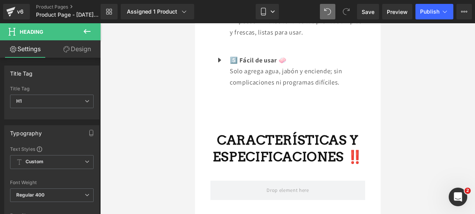
click at [92, 33] on button at bounding box center [87, 31] width 27 height 17
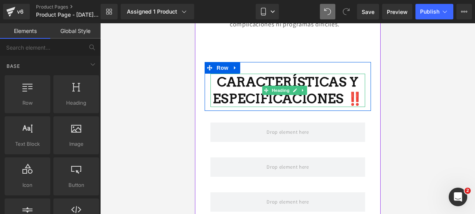
scroll to position [1161, 0]
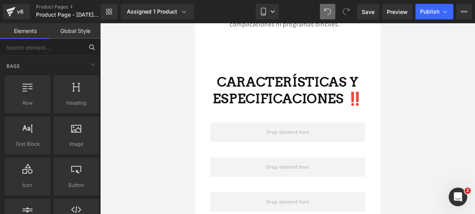
click at [62, 46] on input "text" at bounding box center [42, 47] width 84 height 17
type input "icon"
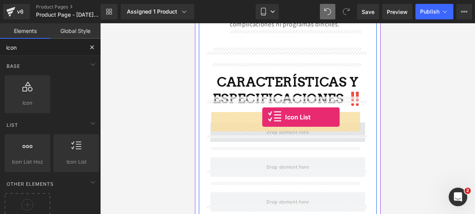
drag, startPoint x: 259, startPoint y: 166, endPoint x: 262, endPoint y: 117, distance: 49.6
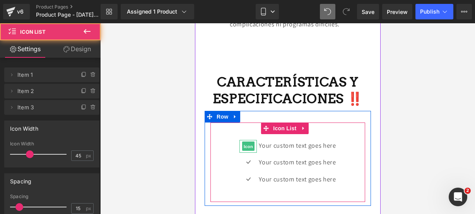
click at [242, 142] on span "Icon" at bounding box center [248, 146] width 12 height 9
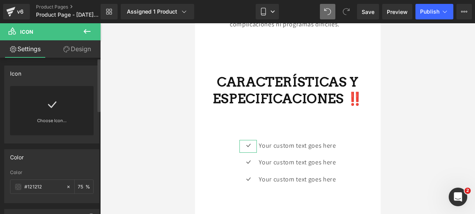
click at [62, 123] on link "Choose Icon..." at bounding box center [52, 126] width 84 height 18
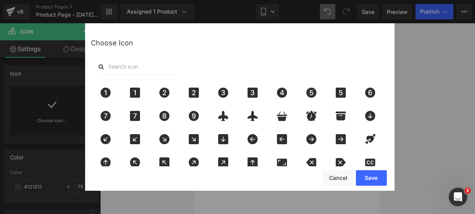
click at [126, 64] on input "text" at bounding box center [137, 66] width 77 height 17
type input "pin"
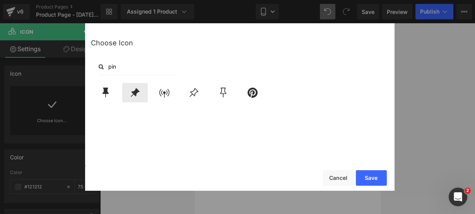
click at [142, 94] on icon at bounding box center [135, 92] width 16 height 10
click at [377, 177] on button "Save" at bounding box center [371, 177] width 31 height 15
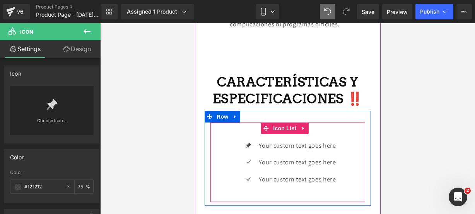
click at [219, 149] on div "Icon Your custom text goes here Text Block Icon Your custom text goes here Text…" at bounding box center [287, 165] width 155 height 51
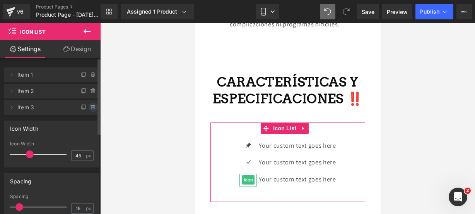
click at [92, 107] on icon at bounding box center [93, 107] width 6 height 6
click at [92, 107] on button "Delete" at bounding box center [85, 108] width 24 height 10
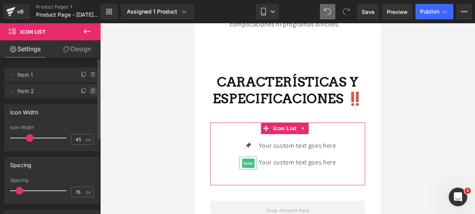
click at [90, 94] on icon at bounding box center [93, 91] width 6 height 6
click at [90, 94] on button "Delete" at bounding box center [85, 91] width 24 height 10
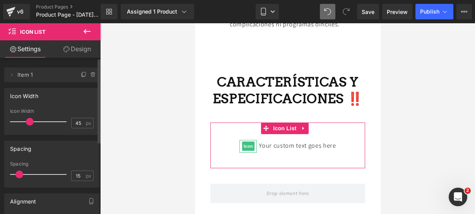
click at [81, 79] on span at bounding box center [83, 74] width 9 height 9
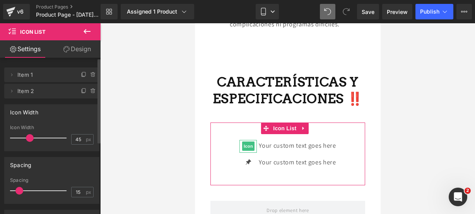
click at [81, 79] on span at bounding box center [83, 74] width 9 height 9
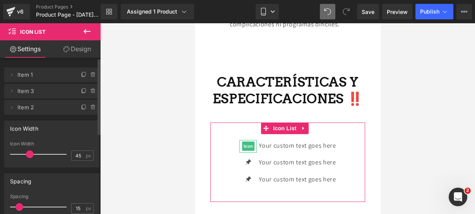
click at [81, 79] on span at bounding box center [83, 74] width 9 height 9
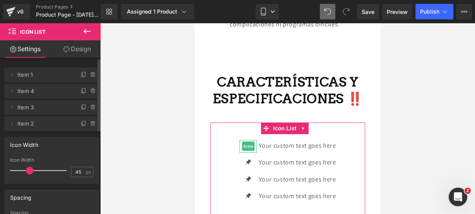
click at [81, 79] on span at bounding box center [83, 74] width 9 height 9
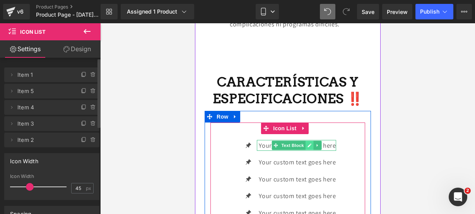
click at [305, 141] on link at bounding box center [309, 145] width 8 height 9
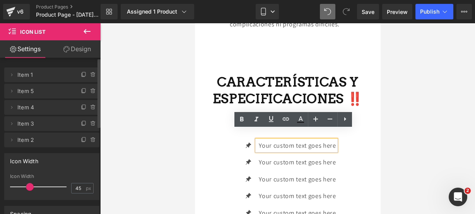
click at [332, 140] on p "Your custom text goes here" at bounding box center [297, 145] width 77 height 11
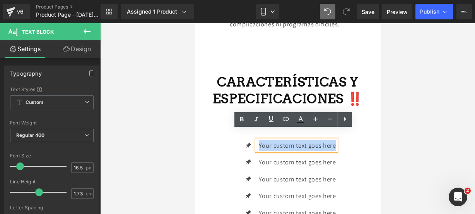
drag, startPoint x: 332, startPoint y: 136, endPoint x: 254, endPoint y: 135, distance: 77.4
click at [257, 140] on div "Your custom text goes here" at bounding box center [296, 145] width 79 height 11
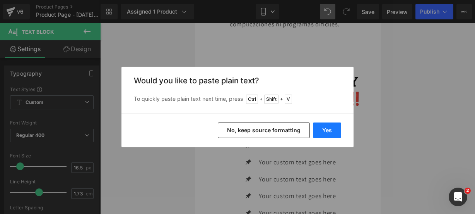
click at [333, 132] on button "Yes" at bounding box center [327, 129] width 28 height 15
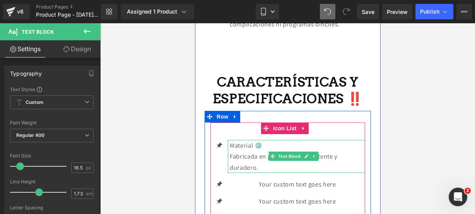
click at [300, 155] on p "Fabricada en plástico ABS resistente y duradero." at bounding box center [297, 162] width 135 height 22
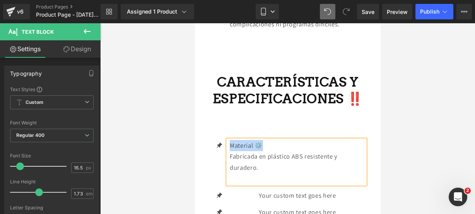
drag, startPoint x: 263, startPoint y: 137, endPoint x: 228, endPoint y: 136, distance: 34.8
click at [228, 140] on div "Material ⚙️ Fabricada en plástico ABS resistente y duradero." at bounding box center [296, 162] width 137 height 44
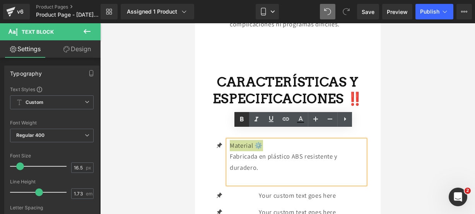
click at [245, 122] on icon at bounding box center [241, 119] width 9 height 9
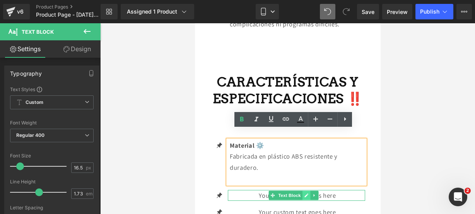
click at [303, 190] on link at bounding box center [306, 194] width 8 height 9
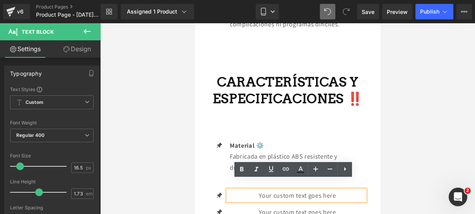
scroll to position [1172, 0]
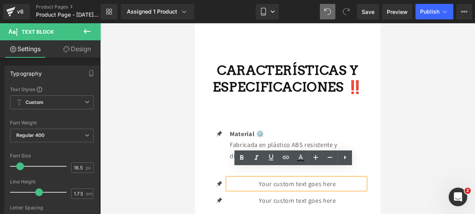
click at [340, 178] on p "Your custom text goes here" at bounding box center [297, 183] width 135 height 11
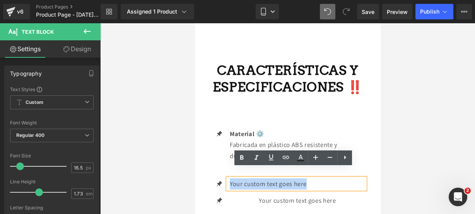
drag, startPoint x: 341, startPoint y: 175, endPoint x: 226, endPoint y: 158, distance: 116.3
click at [226, 158] on ul "Icon Material ⚙️ Fabricada en plástico ABS resistente y duradero. Text Block Ic…" at bounding box center [287, 186] width 155 height 117
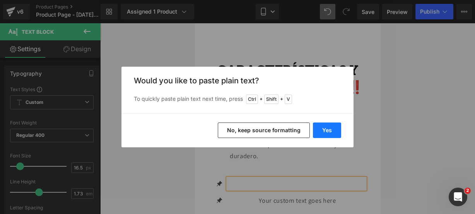
click at [322, 130] on button "Yes" at bounding box center [327, 129] width 28 height 15
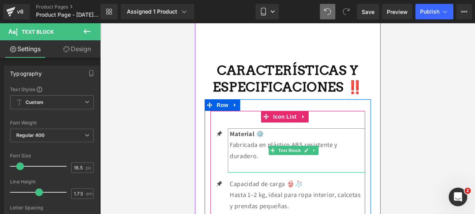
scroll to position [1205, 0]
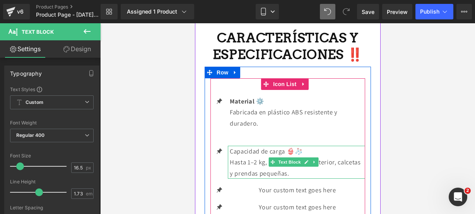
click at [317, 163] on p "Hasta 1–2 kg, ideal para ropa interior, calcetas y prendas pequeñas." at bounding box center [297, 167] width 135 height 22
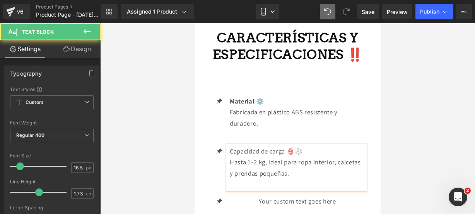
click at [256, 156] on p "Hasta 1–2 kg, ideal para ropa interior, calcetas y prendas pequeñas." at bounding box center [297, 167] width 135 height 22
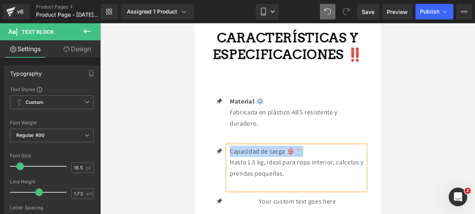
drag, startPoint x: 304, startPoint y: 144, endPoint x: 230, endPoint y: 138, distance: 74.2
click at [230, 146] on p "Capacidad de carga 👙🧦" at bounding box center [297, 151] width 135 height 11
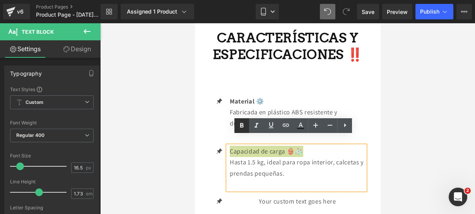
click at [240, 120] on link at bounding box center [242, 125] width 15 height 15
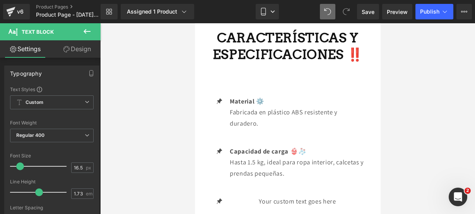
click at [84, 36] on button at bounding box center [87, 31] width 27 height 17
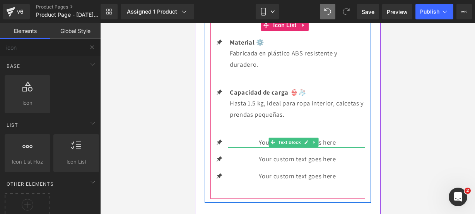
scroll to position [1264, 0]
click at [306, 140] on icon at bounding box center [306, 142] width 4 height 5
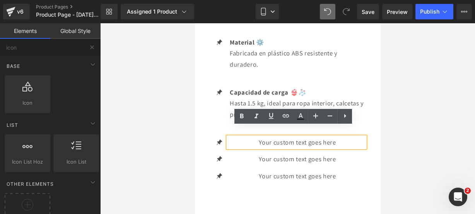
click at [349, 137] on p "Your custom text goes here" at bounding box center [297, 142] width 135 height 11
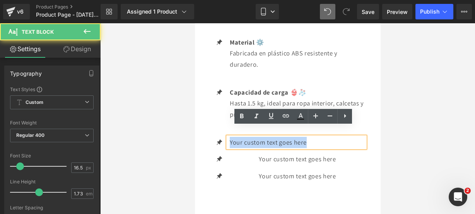
drag, startPoint x: 317, startPoint y: 134, endPoint x: 216, endPoint y: 122, distance: 102.2
click at [216, 122] on ul "Icon Material ⚙️ Fabricada en plástico ABS resistente y duradero. Text Block Ic…" at bounding box center [287, 112] width 155 height 151
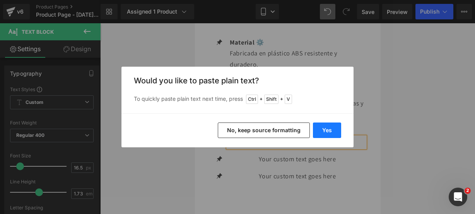
click at [334, 130] on button "Yes" at bounding box center [327, 129] width 28 height 15
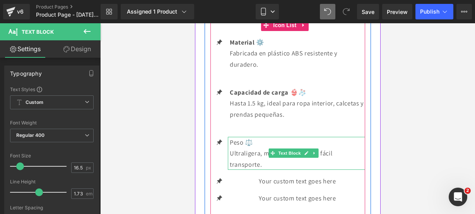
click at [309, 148] on link at bounding box center [306, 152] width 8 height 9
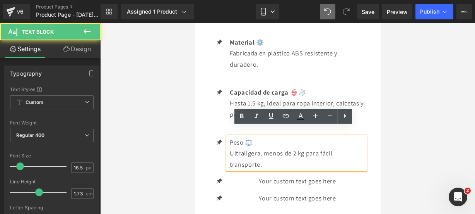
click at [284, 158] on p "Ultraligera, menos de 2 kg para fácil transporte." at bounding box center [297, 158] width 135 height 22
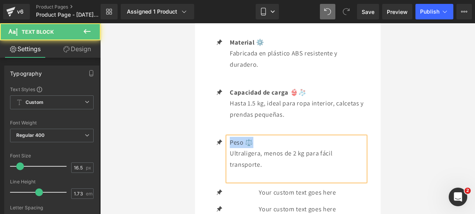
drag, startPoint x: 259, startPoint y: 129, endPoint x: 228, endPoint y: 132, distance: 31.9
click at [228, 137] on div "Peso ⚖️ Ultraligera, menos de 2 kg para fácil transporte." at bounding box center [296, 159] width 137 height 44
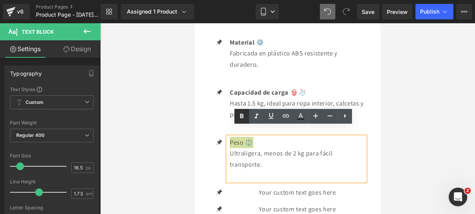
click at [243, 120] on icon at bounding box center [241, 115] width 9 height 9
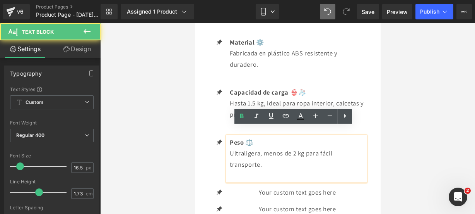
click at [296, 147] on p "Ultraligera, menos de 2 kg para fácil transporte." at bounding box center [297, 158] width 135 height 22
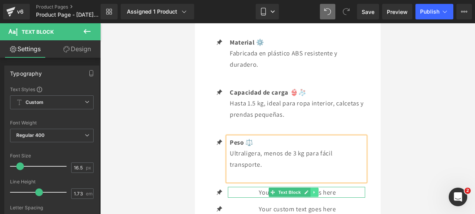
click at [310, 187] on link at bounding box center [314, 191] width 8 height 9
click at [293, 190] on icon at bounding box center [294, 192] width 4 height 5
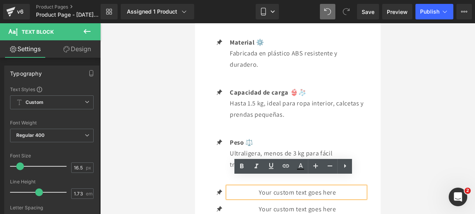
click at [340, 187] on p "Your custom text goes here" at bounding box center [297, 192] width 135 height 11
drag, startPoint x: 341, startPoint y: 182, endPoint x: 229, endPoint y: 176, distance: 111.6
click at [229, 187] on div "Your custom text goes here" at bounding box center [296, 192] width 137 height 11
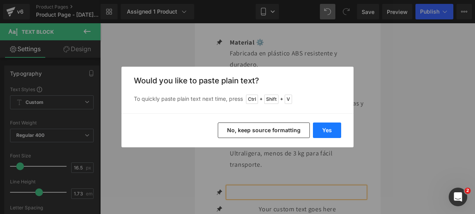
click at [327, 132] on button "Yes" at bounding box center [327, 129] width 28 height 15
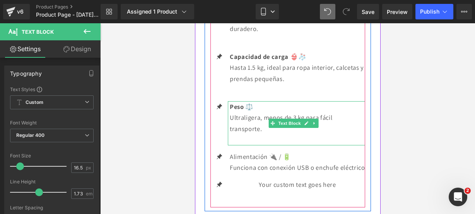
scroll to position [1299, 0]
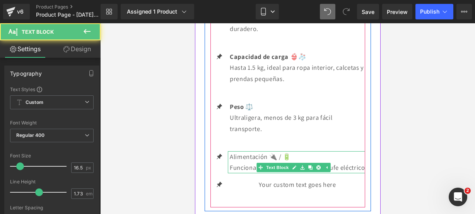
click at [278, 166] on p "Funciona con conexión USB o enchufe eléctrico" at bounding box center [297, 167] width 135 height 11
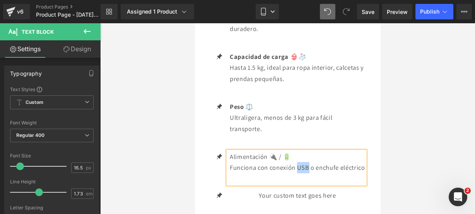
drag, startPoint x: 310, startPoint y: 158, endPoint x: 297, endPoint y: 158, distance: 13.2
click at [297, 162] on p "Funciona con conexión USB o enchufe eléctrico" at bounding box center [297, 167] width 135 height 11
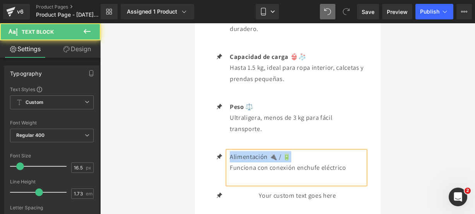
drag, startPoint x: 288, startPoint y: 145, endPoint x: 231, endPoint y: 148, distance: 57.8
click at [231, 151] on p "Alimentación 🔌 / 🔋" at bounding box center [297, 156] width 135 height 11
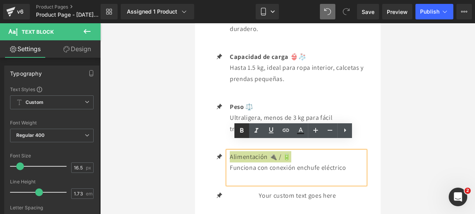
click at [239, 130] on icon at bounding box center [241, 130] width 9 height 9
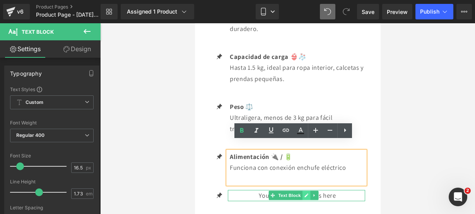
click at [305, 194] on icon at bounding box center [306, 196] width 4 height 4
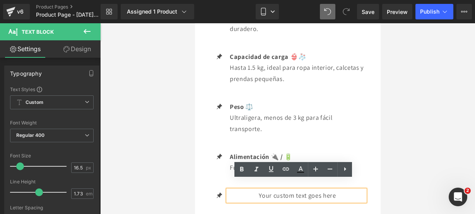
click at [335, 190] on p "Your custom text goes here" at bounding box center [297, 195] width 135 height 11
drag, startPoint x: 335, startPoint y: 185, endPoint x: 425, endPoint y: 208, distance: 92.6
click at [230, 190] on p "Your custom text goes here" at bounding box center [297, 195] width 135 height 11
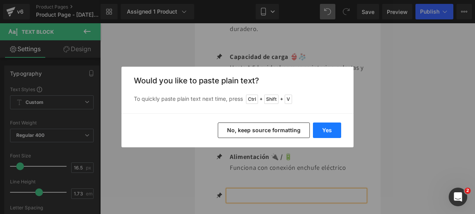
click at [328, 127] on button "Yes" at bounding box center [327, 129] width 28 height 15
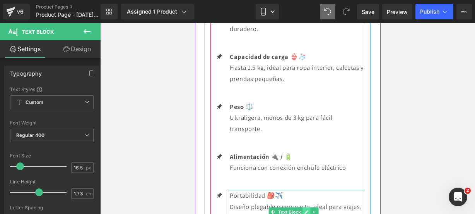
click at [304, 209] on icon at bounding box center [306, 211] width 4 height 5
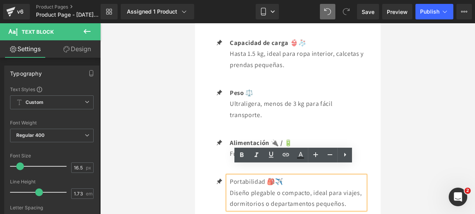
scroll to position [1314, 0]
click at [302, 199] on p "Diseño plegable o compacto, ideal para viajes, dormitorios o departamentos pequ…" at bounding box center [297, 197] width 135 height 22
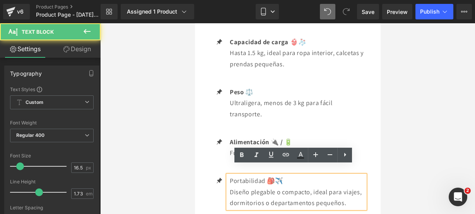
scroll to position [1319, 0]
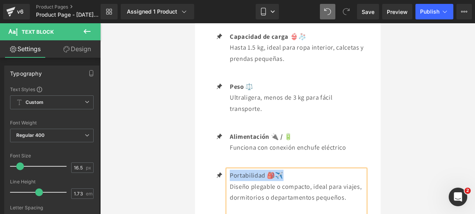
drag, startPoint x: 286, startPoint y: 166, endPoint x: 230, endPoint y: 165, distance: 55.8
click at [230, 170] on p "Portabilidad 🎒✈️" at bounding box center [297, 175] width 135 height 11
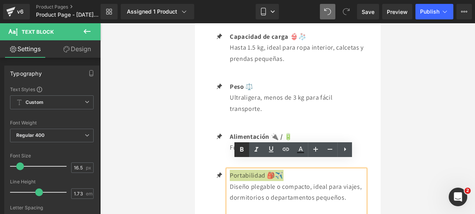
click at [242, 148] on icon at bounding box center [241, 149] width 9 height 9
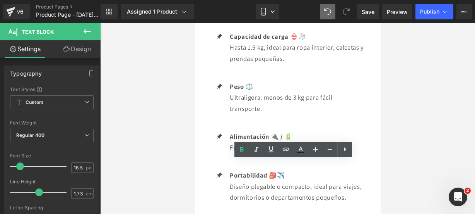
click at [404, 146] on div at bounding box center [287, 118] width 375 height 190
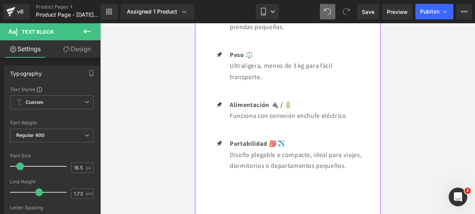
scroll to position [1424, 0]
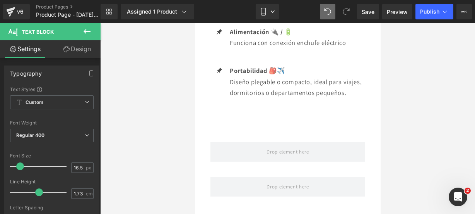
click at [87, 34] on icon at bounding box center [86, 31] width 9 height 9
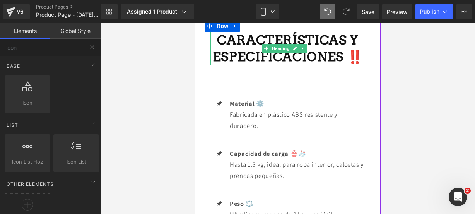
scroll to position [1184, 0]
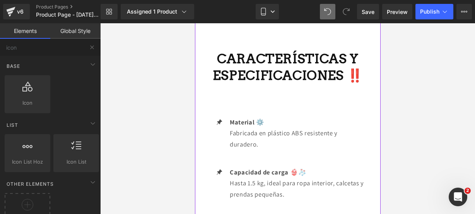
click at [281, 52] on strong "CARACTERÍSTICAS Y ESPECIFICACIONES ‼️" at bounding box center [288, 67] width 151 height 32
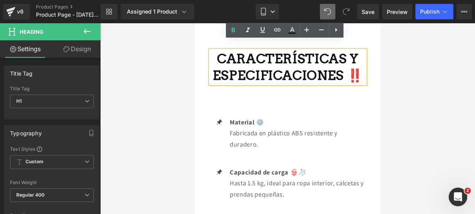
click at [339, 51] on strong "CARACTERÍSTICAS Y ESPECIFICACIONES ‼️" at bounding box center [288, 67] width 151 height 32
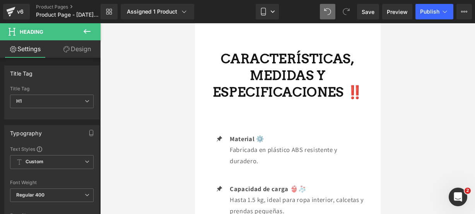
click at [91, 34] on icon at bounding box center [86, 31] width 9 height 9
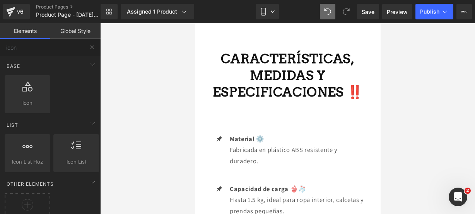
click at [98, 39] on button at bounding box center [92, 47] width 17 height 17
click at [96, 42] on button at bounding box center [92, 47] width 17 height 17
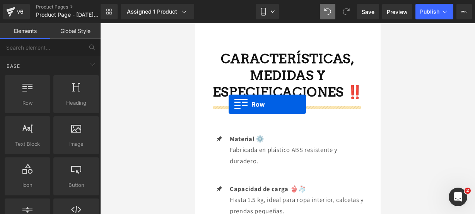
drag, startPoint x: 234, startPoint y: 110, endPoint x: 228, endPoint y: 104, distance: 8.5
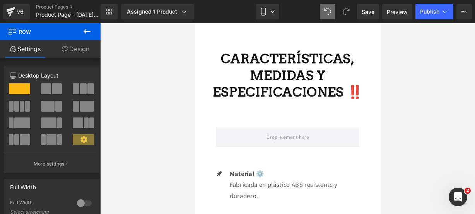
click at [94, 34] on button at bounding box center [87, 31] width 27 height 17
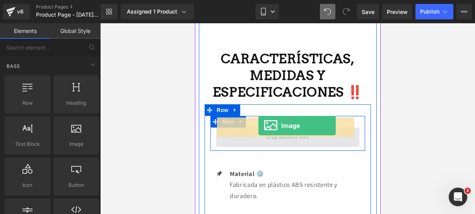
drag, startPoint x: 277, startPoint y: 151, endPoint x: 258, endPoint y: 125, distance: 31.3
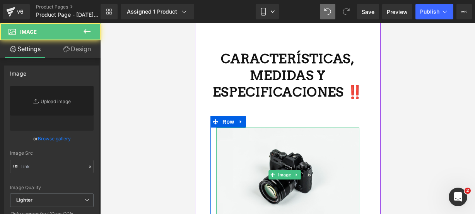
type input "//d1um8515vdn9kb.cloudfront.net/images/parallax.jpg"
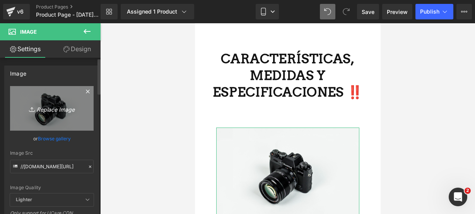
click at [35, 99] on link "Replace Image" at bounding box center [52, 108] width 84 height 45
type input "C:\fakepath\lav 9.webp"
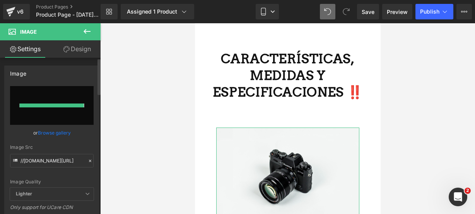
type input "https://ucarecdn.com/0d800f1f-66ba-4083-8cc0-3b5466268a03/-/format/auto/-/previ…"
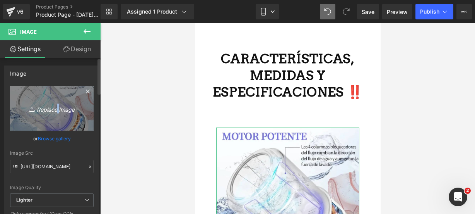
click at [55, 110] on icon "Replace Image" at bounding box center [52, 108] width 62 height 10
type input "C:\fakepath\lav 2.webp"
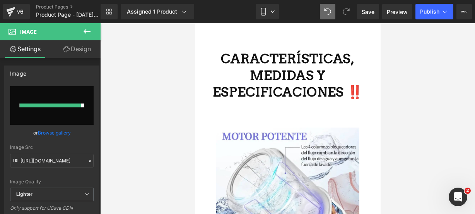
click at [87, 34] on icon at bounding box center [86, 31] width 9 height 9
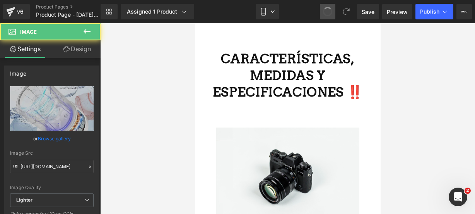
type input "//d1um8515vdn9kb.cloudfront.net/images/parallax.jpg"
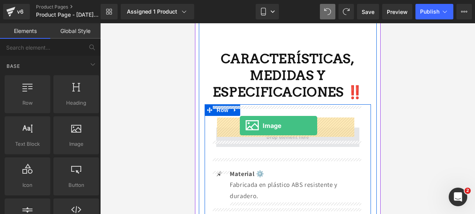
drag, startPoint x: 261, startPoint y: 156, endPoint x: 240, endPoint y: 125, distance: 37.5
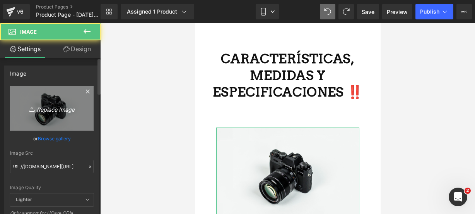
click at [43, 110] on icon "Replace Image" at bounding box center [52, 108] width 62 height 10
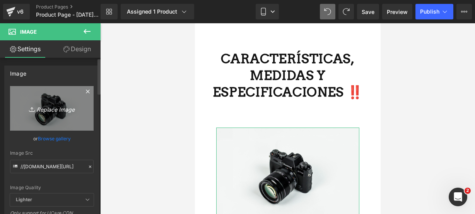
type input "C:\fakepath\lav 2.webp"
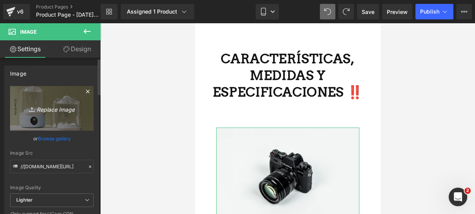
type input "https://ucarecdn.com/a15d9993-c110-4d7f-adc9-17d18467b28f/-/format/auto/-/previ…"
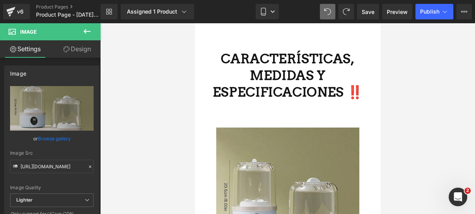
click at [93, 33] on button at bounding box center [87, 31] width 27 height 17
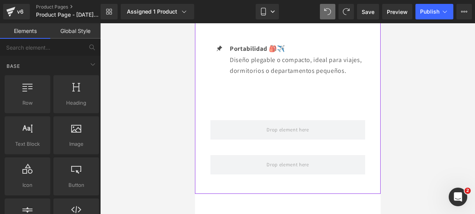
scroll to position [1624, 0]
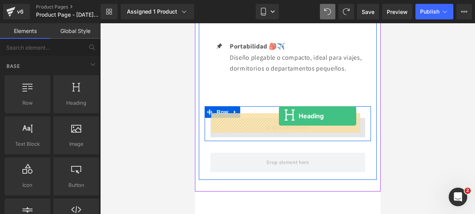
drag, startPoint x: 266, startPoint y: 118, endPoint x: 279, endPoint y: 116, distance: 12.5
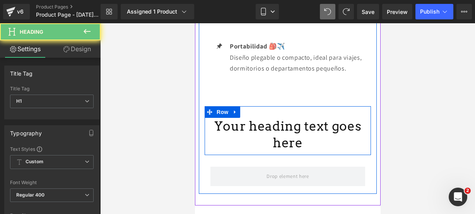
click at [314, 136] on h1 "Your heading text goes here" at bounding box center [287, 134] width 155 height 33
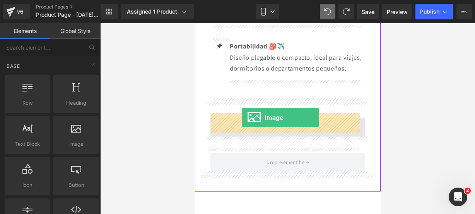
drag, startPoint x: 267, startPoint y: 164, endPoint x: 242, endPoint y: 117, distance: 53.2
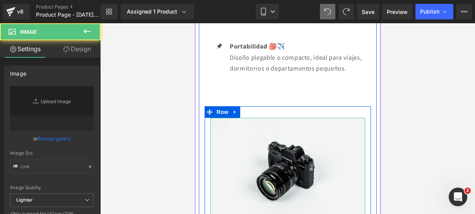
type input "//d1um8515vdn9kb.cloudfront.net/images/parallax.jpg"
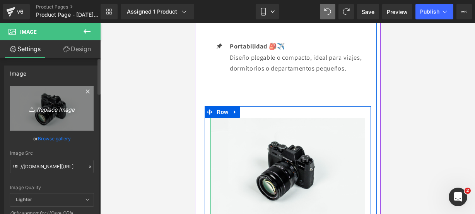
click at [33, 109] on icon at bounding box center [33, 109] width 8 height 8
type input "C:\fakepath\lav 9.webp"
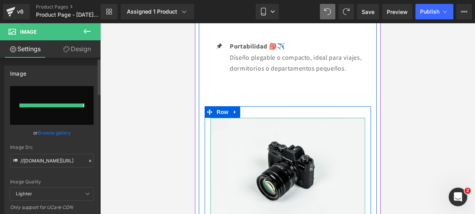
type input "https://ucarecdn.com/df725f42-9e84-48f7-8793-92d181d3fdfc/-/format/auto/-/previ…"
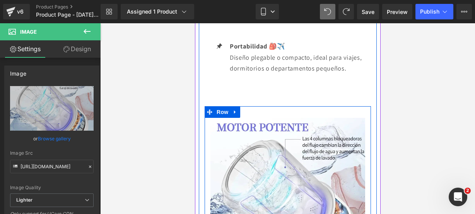
click at [91, 35] on icon at bounding box center [86, 31] width 9 height 9
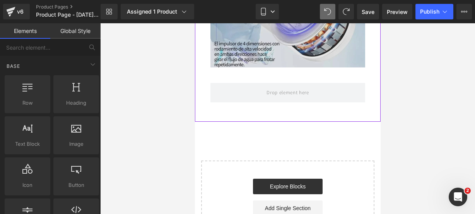
scroll to position [1829, 0]
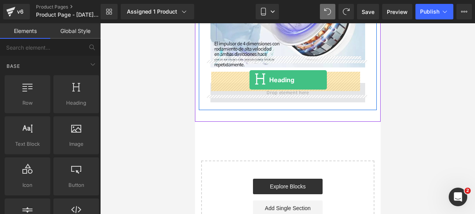
drag, startPoint x: 288, startPoint y: 127, endPoint x: 249, endPoint y: 80, distance: 61.0
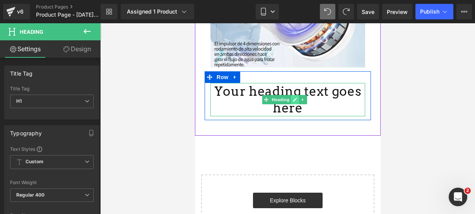
click at [297, 97] on icon at bounding box center [295, 99] width 4 height 5
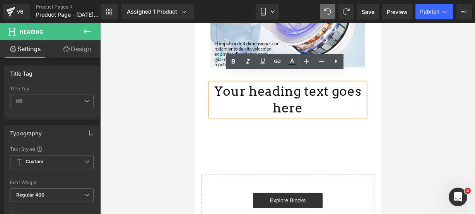
click at [299, 99] on h1 "Your heading text goes here" at bounding box center [287, 99] width 155 height 33
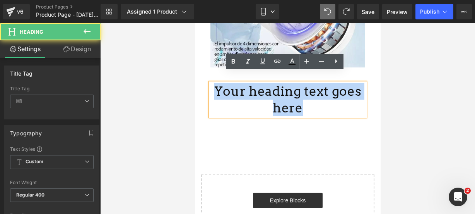
drag, startPoint x: 300, startPoint y: 101, endPoint x: 383, endPoint y: 89, distance: 84.1
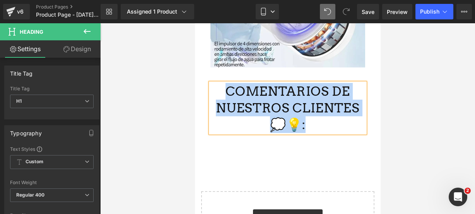
drag, startPoint x: 308, startPoint y: 114, endPoint x: 229, endPoint y: 81, distance: 85.2
click at [229, 83] on h1 "COMENTARIOS DE NUESTROS CLIENTES 💭💡:" at bounding box center [287, 108] width 155 height 50
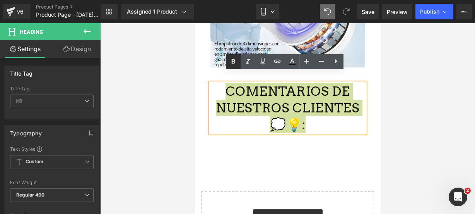
click at [233, 58] on icon at bounding box center [233, 61] width 9 height 9
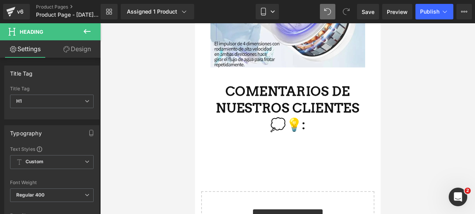
click at [84, 34] on icon at bounding box center [86, 31] width 9 height 9
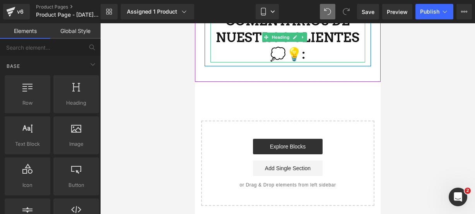
scroll to position [1901, 0]
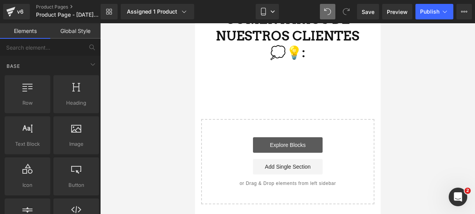
click at [281, 137] on link "Explore Blocks" at bounding box center [288, 144] width 70 height 15
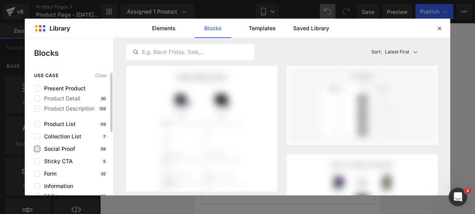
click at [37, 147] on label at bounding box center [37, 149] width 6 height 6
click at [37, 149] on input "checkbox" at bounding box center [37, 149] width 0 height 0
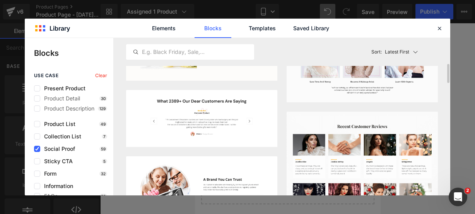
scroll to position [153, 0]
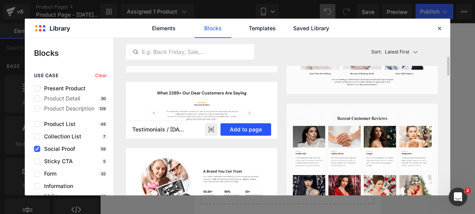
click at [243, 127] on button "Add to page" at bounding box center [246, 129] width 51 height 12
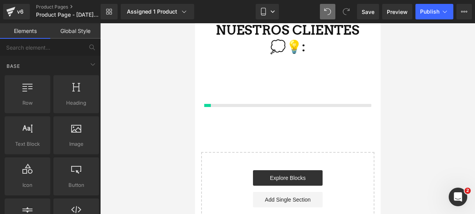
scroll to position [1908, 0]
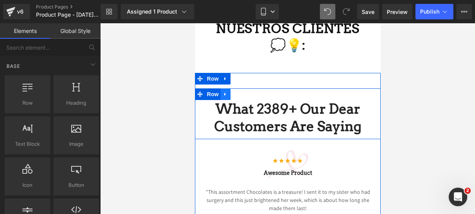
click at [223, 91] on icon at bounding box center [225, 94] width 5 height 6
click at [243, 91] on icon at bounding box center [245, 93] width 5 height 5
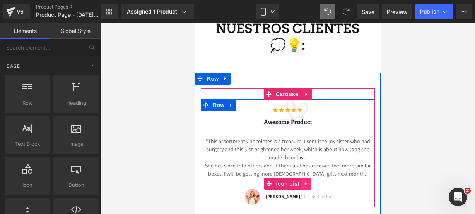
click at [301, 178] on link at bounding box center [306, 184] width 10 height 12
click at [309, 180] on icon at bounding box center [311, 183] width 5 height 6
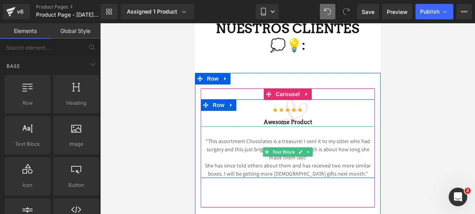
click at [351, 161] on p "She has since told others about them and has received two more similar boxes. I…" at bounding box center [288, 169] width 174 height 16
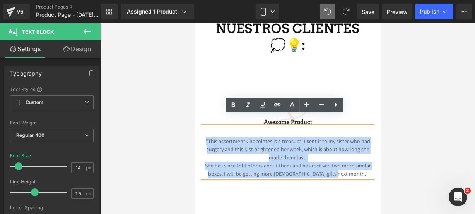
drag, startPoint x: 351, startPoint y: 160, endPoint x: 193, endPoint y: 110, distance: 165.5
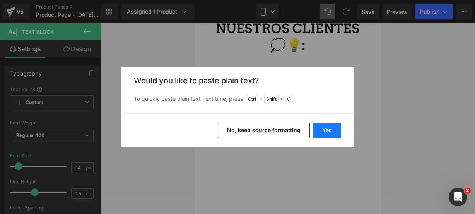
click at [321, 127] on button "Yes" at bounding box center [327, 129] width 28 height 15
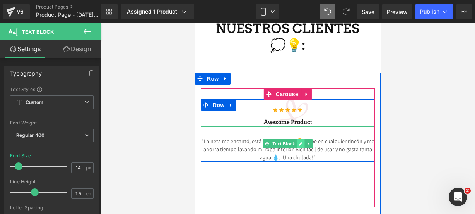
click at [298, 141] on icon at bounding box center [300, 143] width 4 height 5
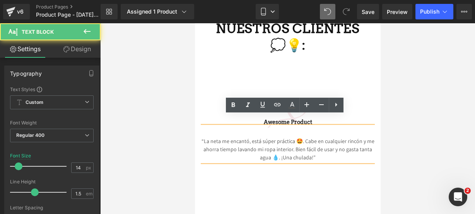
click at [274, 144] on p "“La neta me encantó, está súper práctica 🤩. Cabe en cualquier rincón y me ahorr…" at bounding box center [288, 149] width 174 height 24
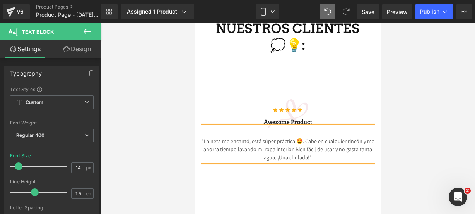
click at [296, 137] on p "“La neta me encantó, está súper práctica 🤩. Cabe en cualquier rincón y me ahorr…" at bounding box center [288, 149] width 174 height 24
drag, startPoint x: 305, startPoint y: 146, endPoint x: 273, endPoint y: 146, distance: 31.7
click at [273, 146] on p "“La neta me encantó, está súper práctica. Cabe en cualquier rincón y me ahorra …" at bounding box center [288, 149] width 174 height 24
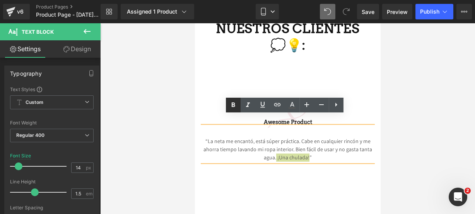
click at [233, 103] on icon at bounding box center [233, 104] width 3 height 5
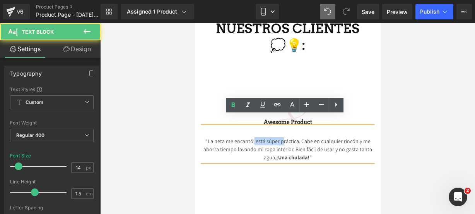
drag, startPoint x: 252, startPoint y: 129, endPoint x: 279, endPoint y: 128, distance: 27.5
click at [279, 137] on p "“La neta me encantó, está súper práctica. Cabe en cualquier rincón y me ahorra …" at bounding box center [288, 149] width 174 height 24
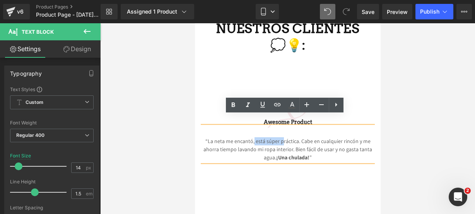
click at [279, 137] on p "“La neta me encantó, está súper práctica. Cabe en cualquier rincón y me ahorra …" at bounding box center [288, 149] width 174 height 24
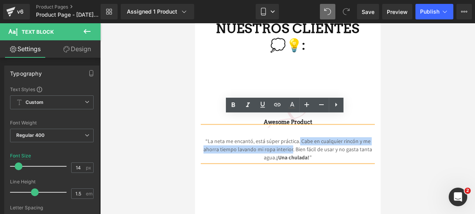
drag, startPoint x: 296, startPoint y: 130, endPoint x: 289, endPoint y: 136, distance: 8.8
click at [289, 137] on p "“La neta me encantó, está súper práctica. Cabe en cualquier rincón y me ahorra …" at bounding box center [288, 149] width 174 height 24
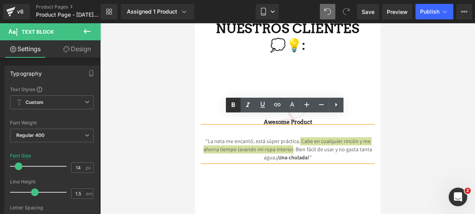
click at [231, 106] on icon at bounding box center [233, 104] width 9 height 9
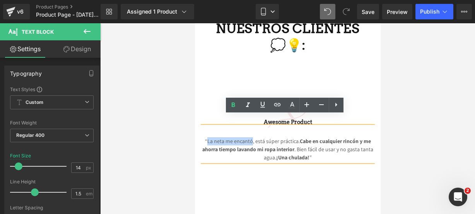
drag, startPoint x: 249, startPoint y: 131, endPoint x: 204, endPoint y: 127, distance: 44.3
click at [204, 137] on p "“La neta me encantó, está súper práctica. Cabe en cualquier rincón y me ahorra …" at bounding box center [288, 149] width 174 height 24
click at [235, 107] on icon at bounding box center [233, 104] width 9 height 9
click at [358, 118] on h3 "Awesome Product" at bounding box center [288, 122] width 174 height 8
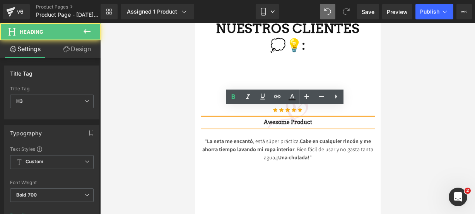
click at [358, 118] on h3 "Awesome Product" at bounding box center [288, 122] width 174 height 8
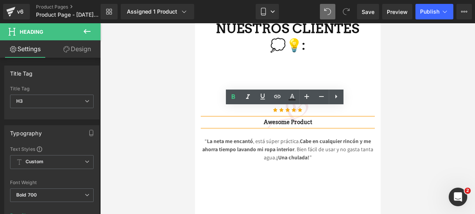
drag, startPoint x: 358, startPoint y: 109, endPoint x: 258, endPoint y: 109, distance: 99.9
click at [258, 118] on h3 "Awesome Product" at bounding box center [288, 122] width 174 height 8
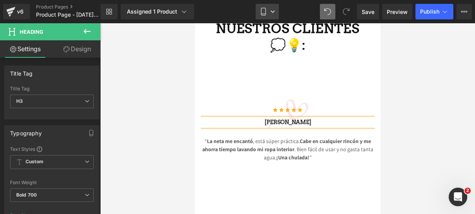
click at [269, 14] on link "Mobile" at bounding box center [267, 11] width 23 height 15
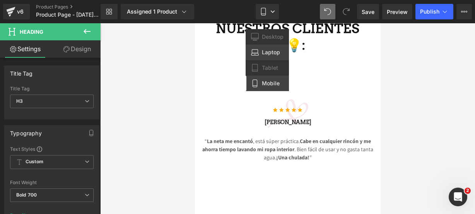
click at [265, 51] on span "Laptop" at bounding box center [271, 52] width 18 height 7
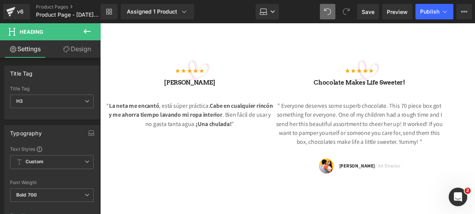
scroll to position [1858, 0]
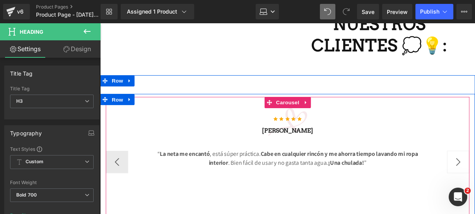
click at [474, 155] on button "›" at bounding box center [471, 166] width 23 height 23
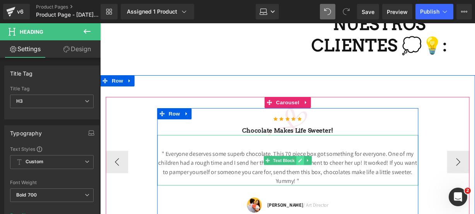
click at [306, 163] on icon at bounding box center [307, 165] width 4 height 5
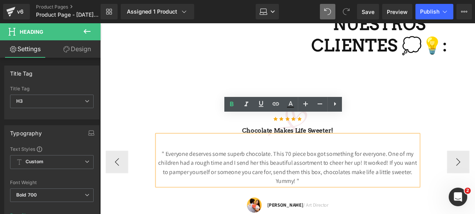
click at [311, 164] on p "" Everyone deserves some superb chocolate. This 70 piece box got something for …" at bounding box center [294, 172] width 271 height 37
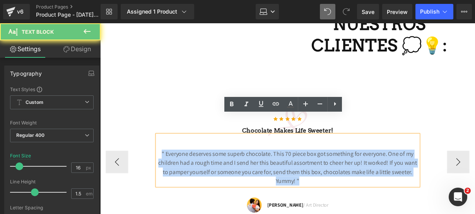
drag, startPoint x: 311, startPoint y: 164, endPoint x: 139, endPoint y: 102, distance: 182.3
click at [139, 111] on div "Icon Icon Icon Icon Icon Icon List Hoz Chocolate makes Life sweeter! Heading " …" at bounding box center [294, 167] width 377 height 112
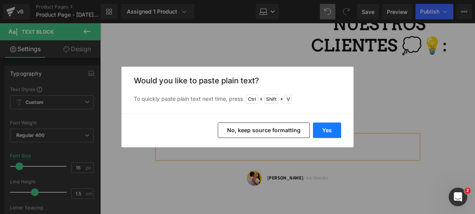
click at [320, 137] on button "Yes" at bounding box center [327, 129] width 28 height 15
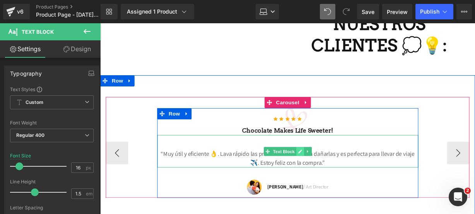
click at [307, 151] on link at bounding box center [308, 155] width 8 height 9
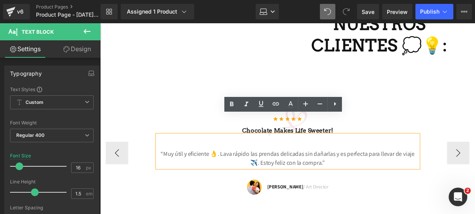
click at [261, 154] on p "“Muy útil y eficiente 👌. Lava rápido las prendas delicadas sin dañarlas y es pe…" at bounding box center [294, 163] width 271 height 19
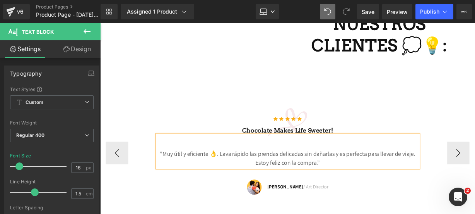
click at [214, 154] on p "“Muy útil y eficiente 👌. Lava rápido las prendas delicadas sin dañarlas y es pe…" at bounding box center [294, 163] width 271 height 19
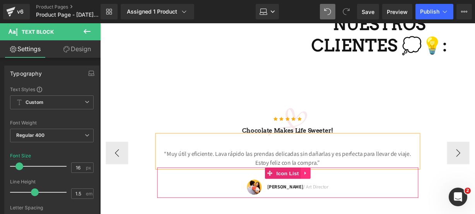
click at [312, 173] on link at bounding box center [314, 179] width 10 height 12
click at [316, 176] on icon at bounding box center [318, 178] width 5 height 5
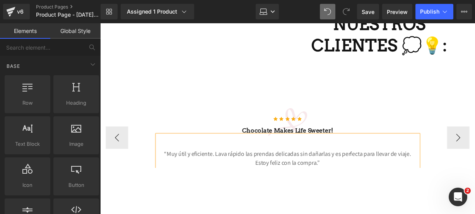
click at [205, 154] on p "“Muy útil y eficiente. Lava rápido las prendas delicadas sin dañarlas y es perf…" at bounding box center [294, 163] width 271 height 19
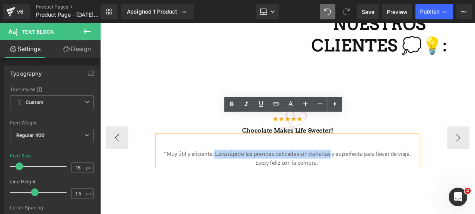
drag, startPoint x: 209, startPoint y: 137, endPoint x: 327, endPoint y: 137, distance: 118.5
click at [327, 154] on p "“Muy útil y eficiente. Lava rápido las prendas delicadas sin dañarlas y es perf…" at bounding box center [294, 163] width 271 height 19
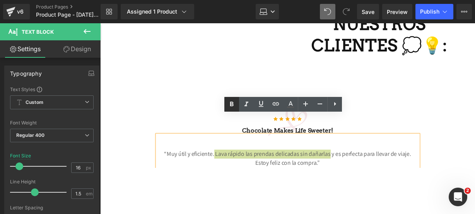
click at [232, 106] on icon at bounding box center [231, 104] width 3 height 5
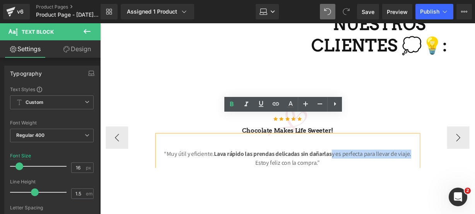
drag, startPoint x: 338, startPoint y: 138, endPoint x: 420, endPoint y: 135, distance: 82.1
click at [420, 154] on p "“Muy útil y eficiente. Lava rápido las prendas delicadas sin dañarlas y es perf…" at bounding box center [294, 163] width 271 height 19
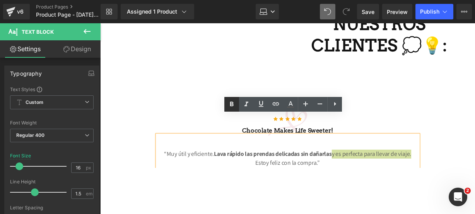
click at [231, 106] on icon at bounding box center [231, 103] width 9 height 9
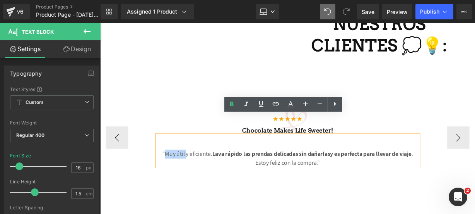
drag, startPoint x: 161, startPoint y: 135, endPoint x: 182, endPoint y: 136, distance: 20.5
click at [182, 154] on p "“Muy útil y eficiente. Lava rápido las prendas delicadas sin dañarlas y es perf…" at bounding box center [294, 163] width 271 height 19
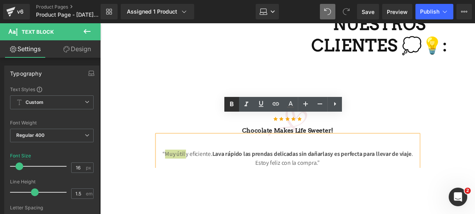
click at [231, 99] on link at bounding box center [232, 104] width 15 height 15
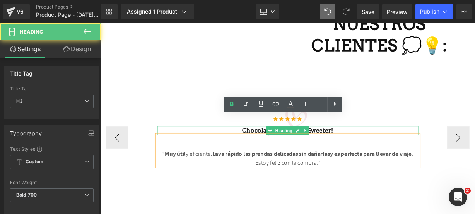
click at [376, 130] on h3 "Chocolate makes Life sweeter!" at bounding box center [294, 134] width 271 height 9
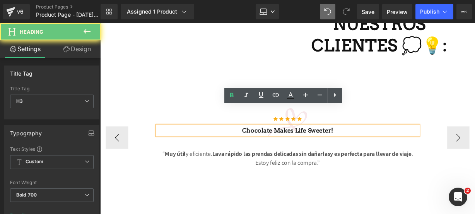
click at [376, 130] on h3 "Chocolate makes Life sweeter!" at bounding box center [294, 134] width 271 height 9
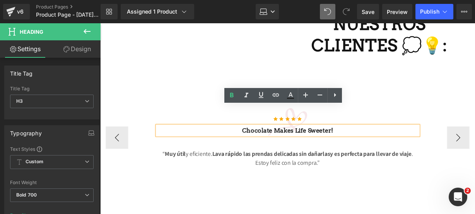
drag, startPoint x: 376, startPoint y: 114, endPoint x: 157, endPoint y: 118, distance: 219.5
click at [159, 130] on h3 "Chocolate makes Life sweeter!" at bounding box center [294, 134] width 271 height 9
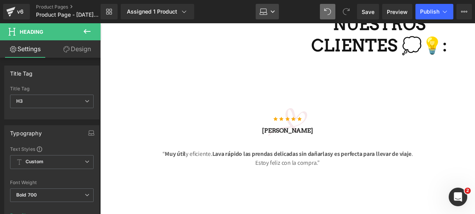
click at [265, 10] on icon at bounding box center [264, 12] width 8 height 8
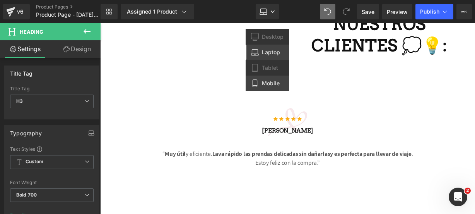
click at [261, 77] on link "Mobile" at bounding box center [267, 82] width 43 height 15
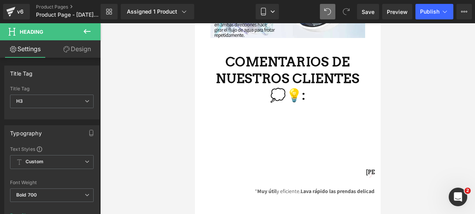
scroll to position [1908, 0]
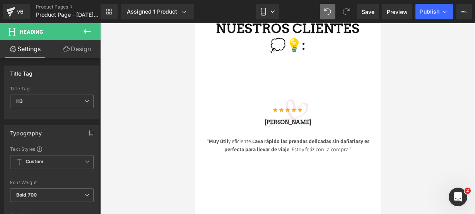
click at [90, 31] on icon at bounding box center [86, 31] width 9 height 9
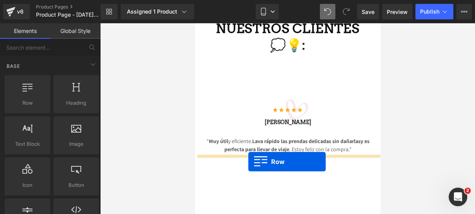
drag, startPoint x: 240, startPoint y: 129, endPoint x: 248, endPoint y: 161, distance: 33.1
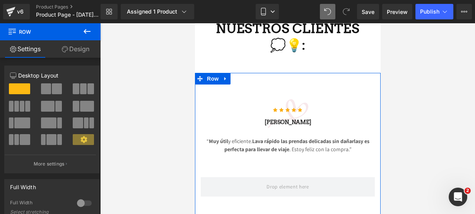
click at [94, 34] on button at bounding box center [87, 31] width 27 height 17
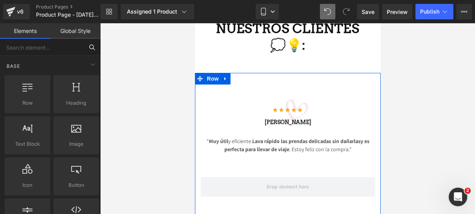
click at [60, 53] on input "text" at bounding box center [42, 47] width 84 height 17
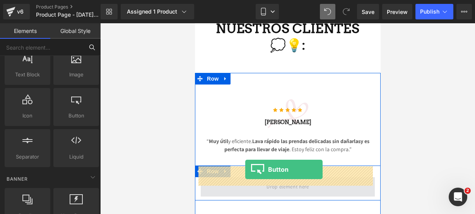
drag, startPoint x: 273, startPoint y: 138, endPoint x: 245, endPoint y: 169, distance: 41.7
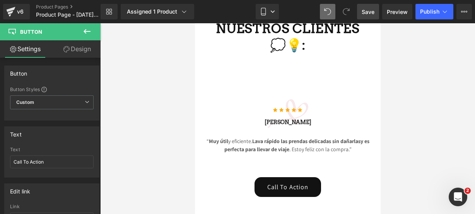
click at [363, 13] on span "Save" at bounding box center [368, 12] width 13 height 8
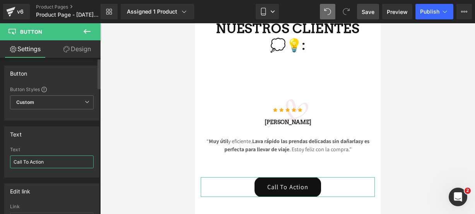
click at [58, 164] on input "Call To Action" at bounding box center [52, 161] width 84 height 13
type input "C"
click at [11, 161] on input "COMPRA YA!" at bounding box center [52, 161] width 84 height 13
click at [51, 161] on input "¡COMPRA YA!" at bounding box center [52, 161] width 84 height 13
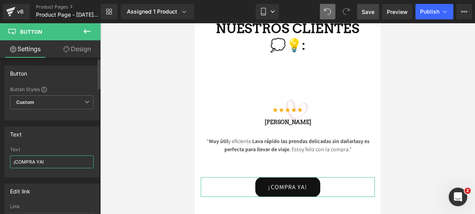
paste input "🤩🔥"
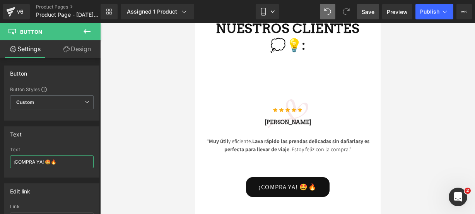
type input "¡COMPRA YA! 🤩🔥"
click at [87, 29] on icon at bounding box center [86, 31] width 9 height 9
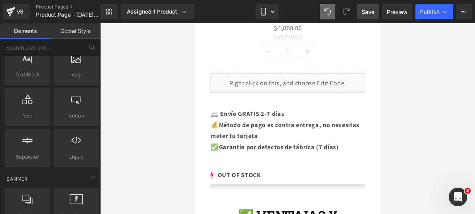
scroll to position [491, 0]
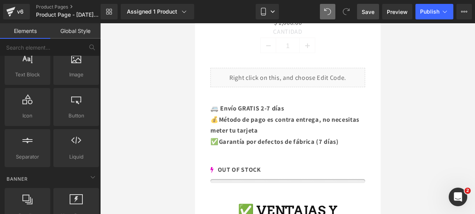
click at [295, 69] on div "Liquid" at bounding box center [287, 77] width 155 height 19
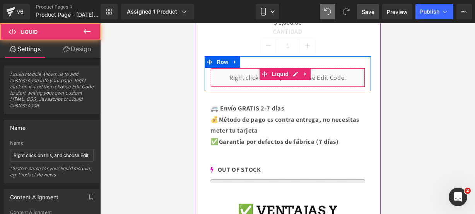
click at [295, 69] on div "Liquid" at bounding box center [287, 77] width 155 height 19
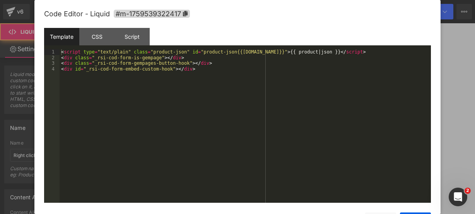
click at [295, 69] on div "Code Editor - Liquid #m-1759539322417 Template CSS Script Data 1 2 3 4 < script…" at bounding box center [237, 122] width 387 height 245
click at [188, 13] on icon at bounding box center [185, 13] width 5 height 5
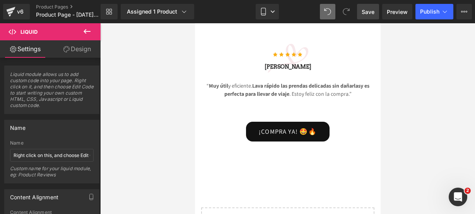
scroll to position [1945, 0]
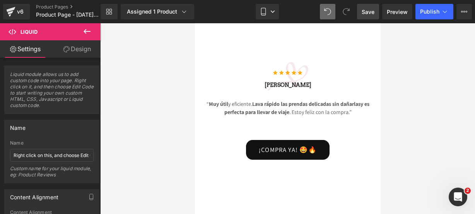
click at [295, 141] on div "¡COMPRA YA! 🤩🔥 Button" at bounding box center [288, 150] width 174 height 20
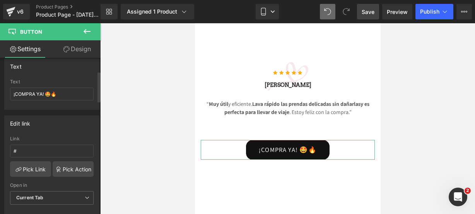
scroll to position [127, 0]
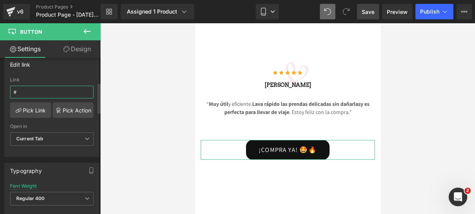
click at [49, 95] on input "#" at bounding box center [52, 92] width 84 height 13
paste input "#m-1759539322417"
click at [18, 93] on input "##m-1759539322417" at bounding box center [52, 92] width 84 height 13
type input "#m-1759539322417"
click at [87, 36] on button at bounding box center [87, 31] width 27 height 17
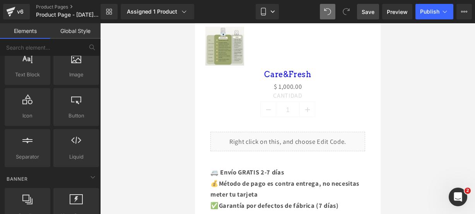
scroll to position [427, 0]
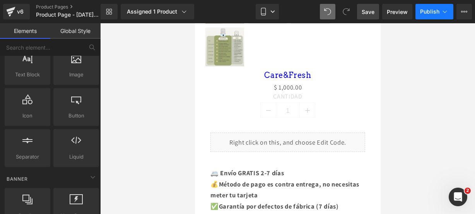
click at [439, 15] on button "Publish" at bounding box center [435, 11] width 38 height 15
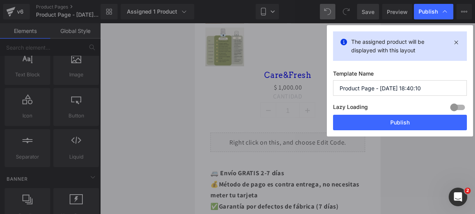
drag, startPoint x: 437, startPoint y: 90, endPoint x: 267, endPoint y: 72, distance: 171.6
click at [267, 72] on div "Publish The assigned product will be displayed with this layout Template Name P…" at bounding box center [237, 107] width 475 height 214
type input "c"
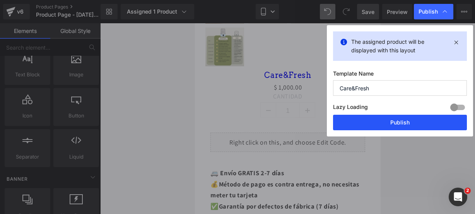
type input "Care&Fresh"
click at [388, 123] on button "Publish" at bounding box center [400, 122] width 134 height 15
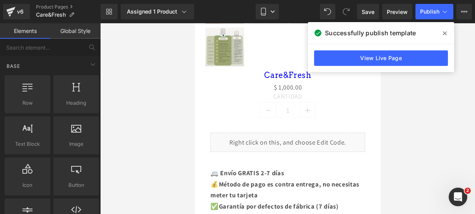
scroll to position [69, 0]
